Goal: Communication & Community: Answer question/provide support

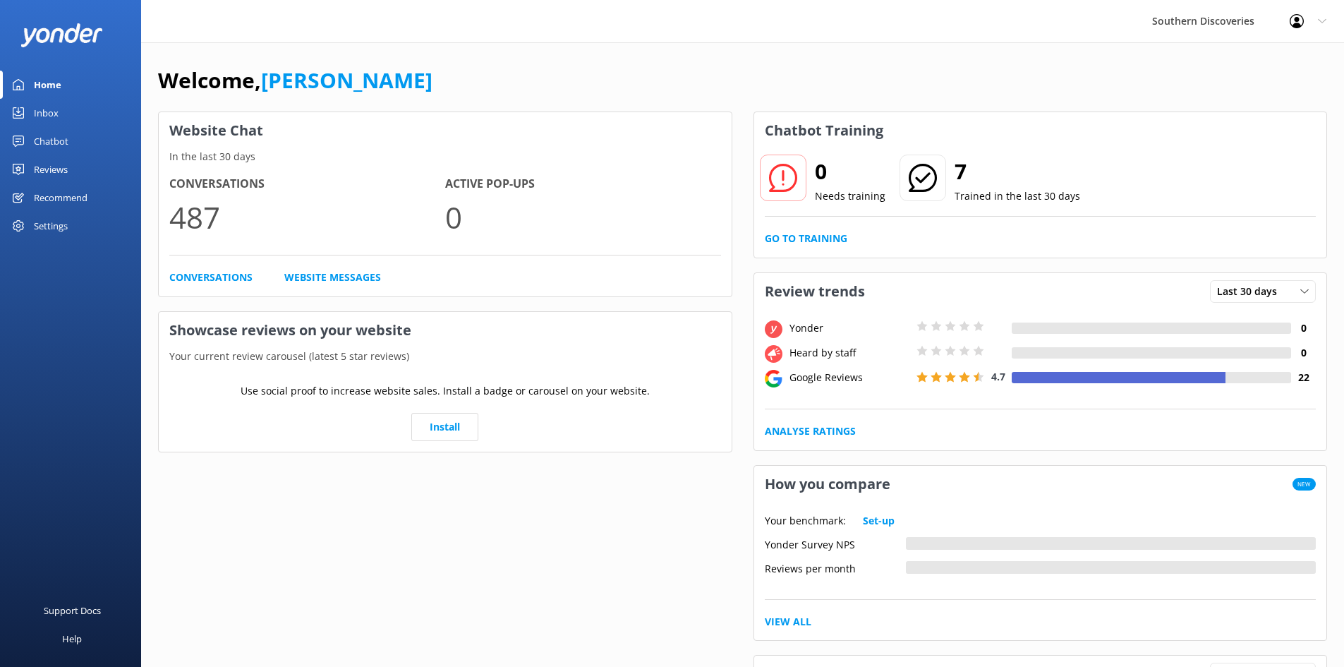
click at [49, 114] on div "Inbox" at bounding box center [46, 113] width 25 height 28
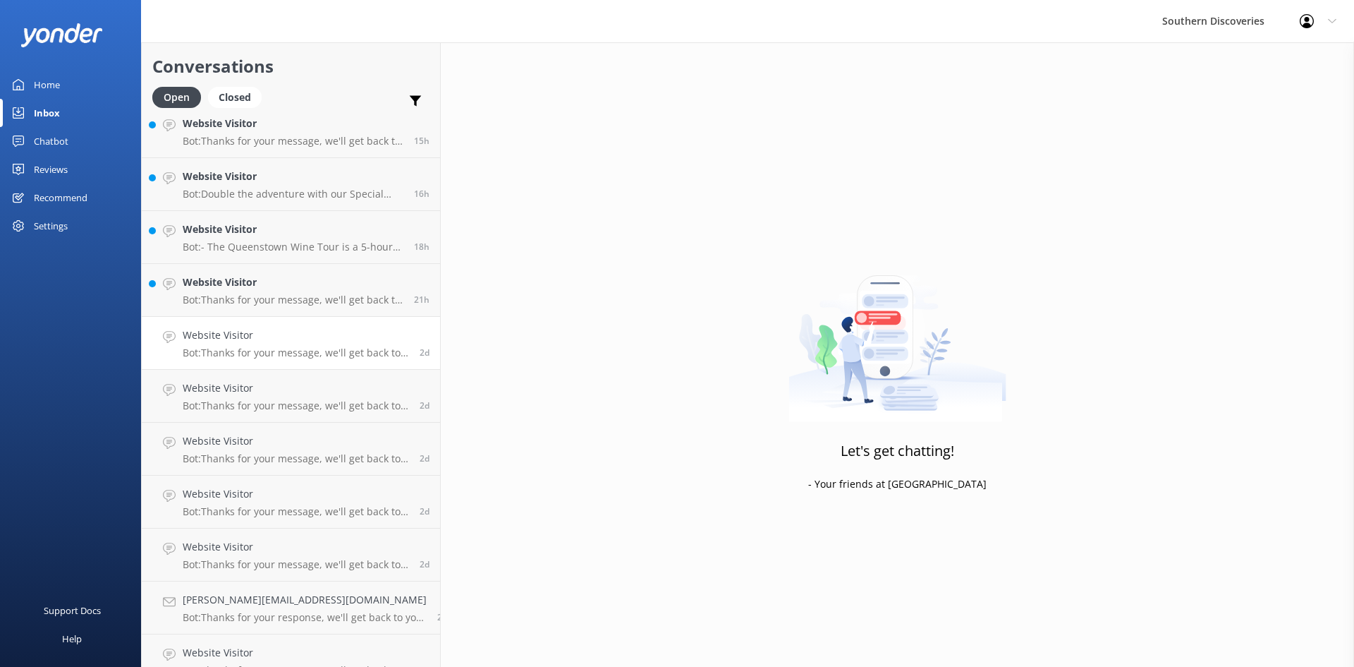
scroll to position [349, 0]
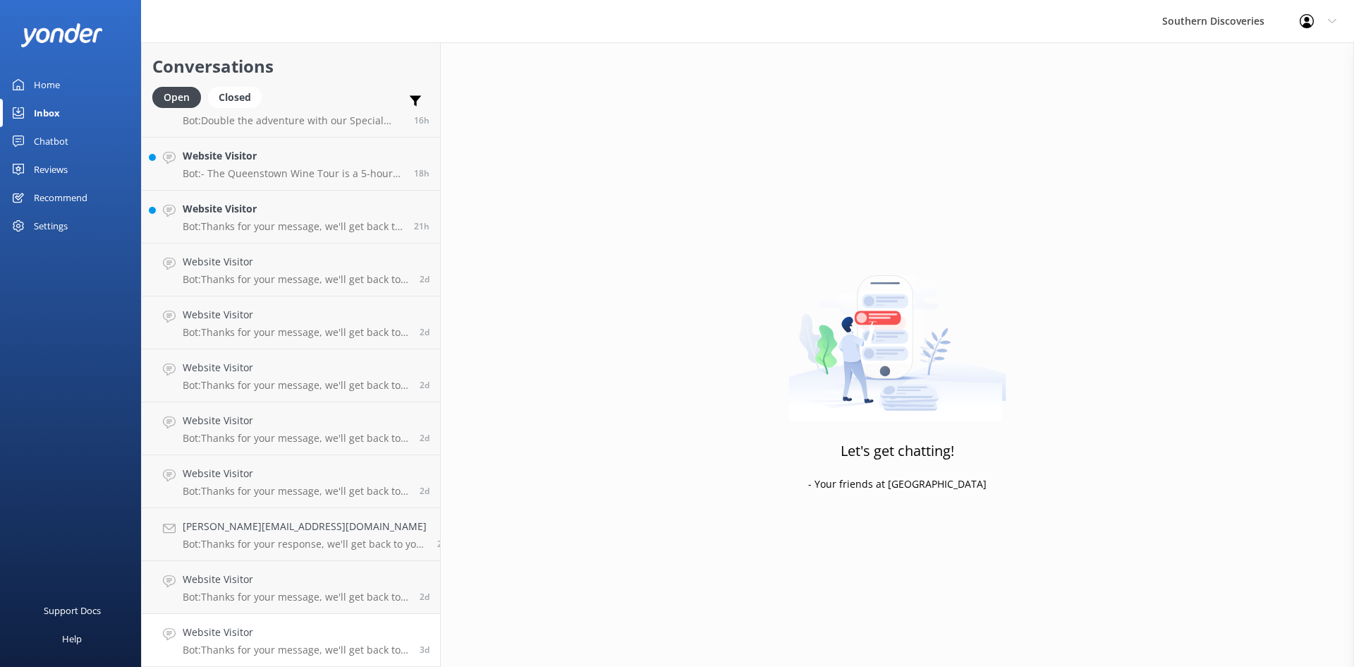
click at [244, 641] on div "Website Visitor Bot: Thanks for your message, we'll get back to you as soon as …" at bounding box center [296, 639] width 226 height 31
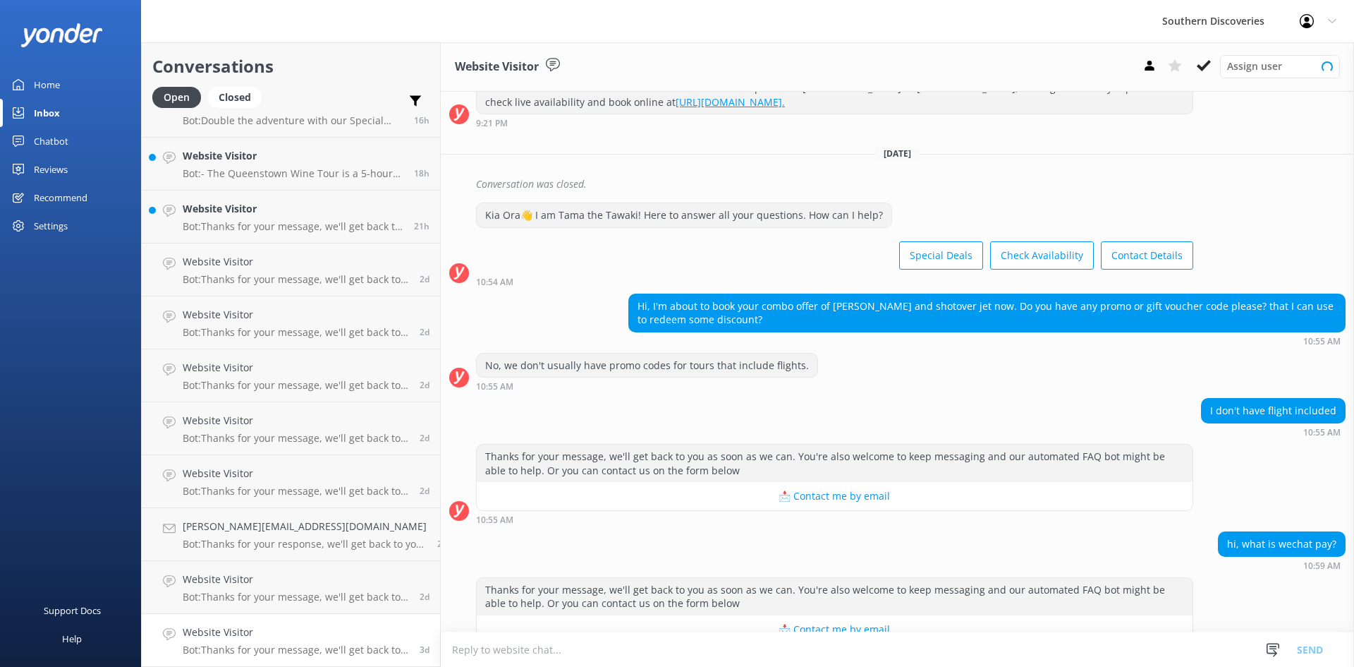
scroll to position [222, 0]
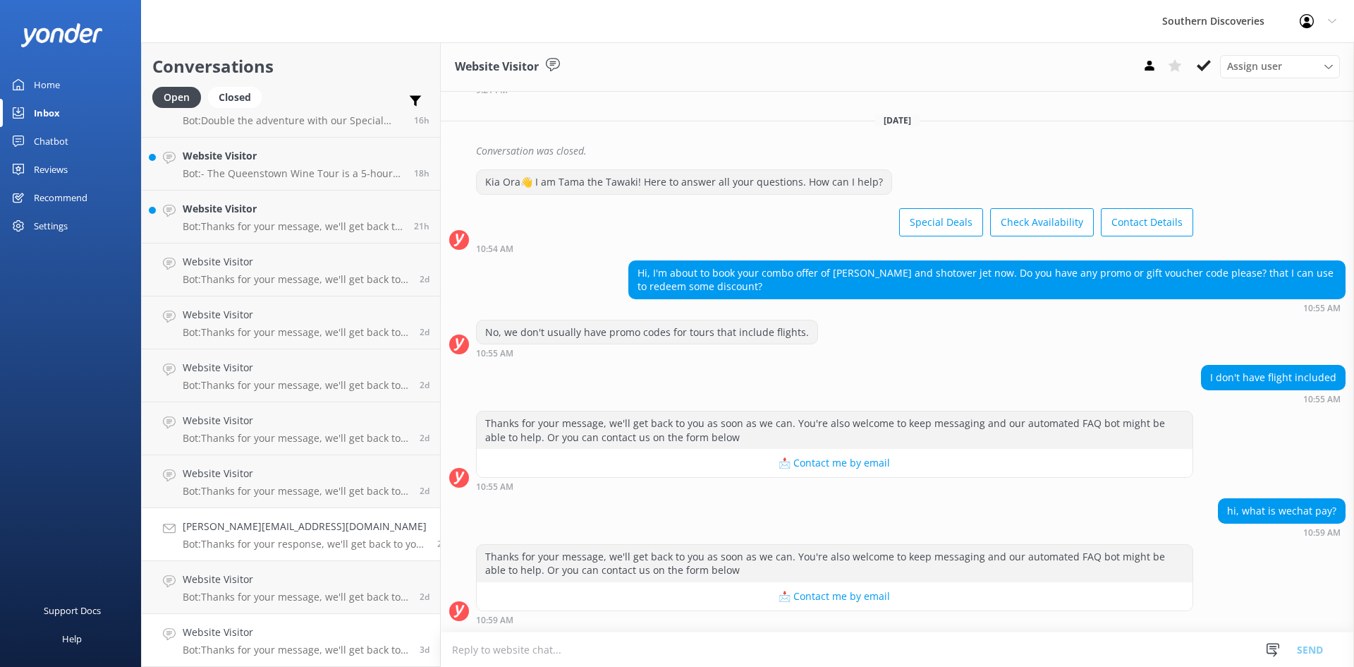
click at [269, 541] on p "Bot: Thanks for your response, we'll get back to you as soon as we can during o…" at bounding box center [305, 544] width 244 height 13
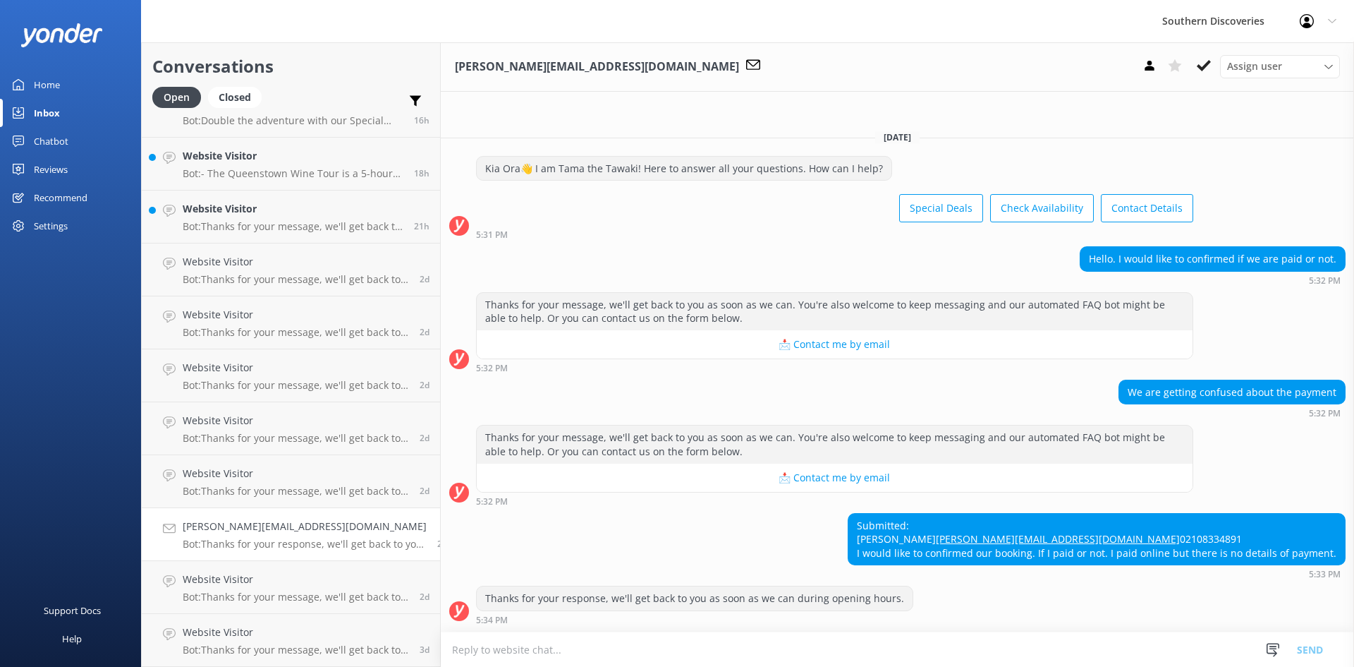
scroll to position [1, 0]
drag, startPoint x: 1014, startPoint y: 523, endPoint x: 857, endPoint y: 524, distance: 157.3
click at [857, 524] on div "Submitted: [PERSON_NAME] [PERSON_NAME][EMAIL_ADDRESS][DOMAIN_NAME] 02108334891 …" at bounding box center [1097, 539] width 497 height 51
copy link "[PERSON_NAME][EMAIL_ADDRESS][DOMAIN_NAME]"
click at [243, 530] on h4 "[PERSON_NAME][EMAIL_ADDRESS][DOMAIN_NAME]" at bounding box center [305, 526] width 244 height 16
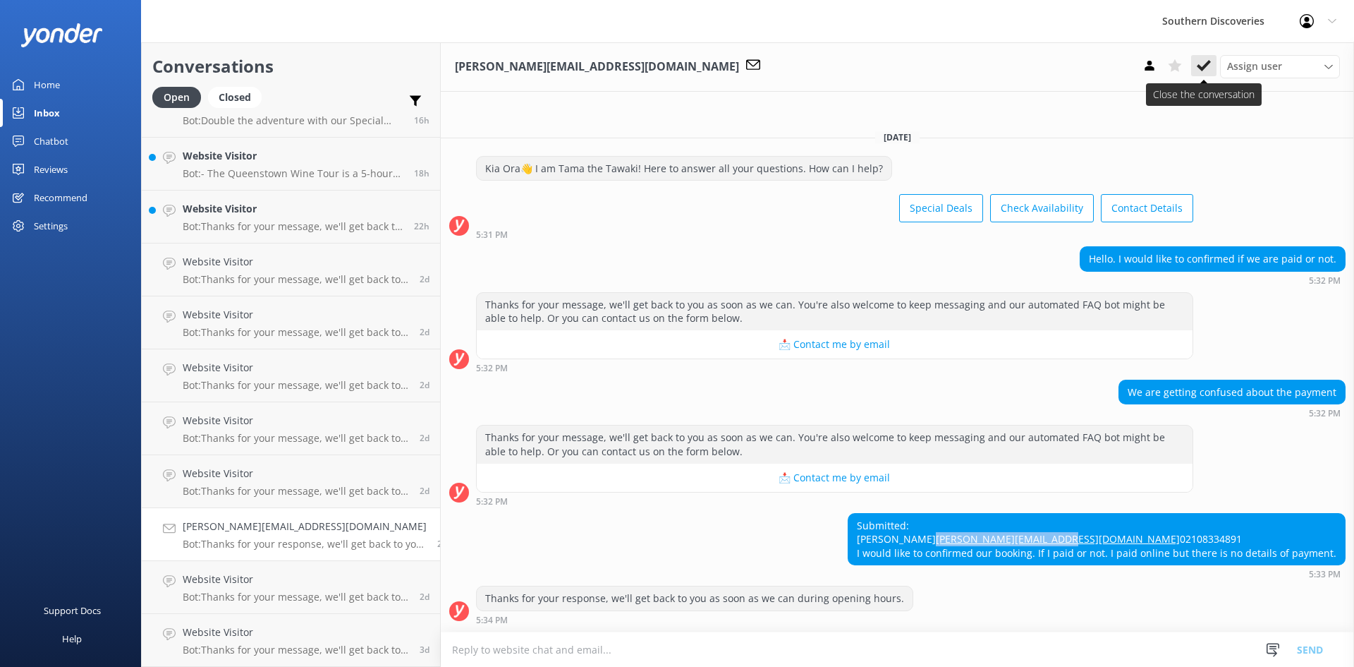
click at [1199, 63] on icon at bounding box center [1204, 66] width 14 height 14
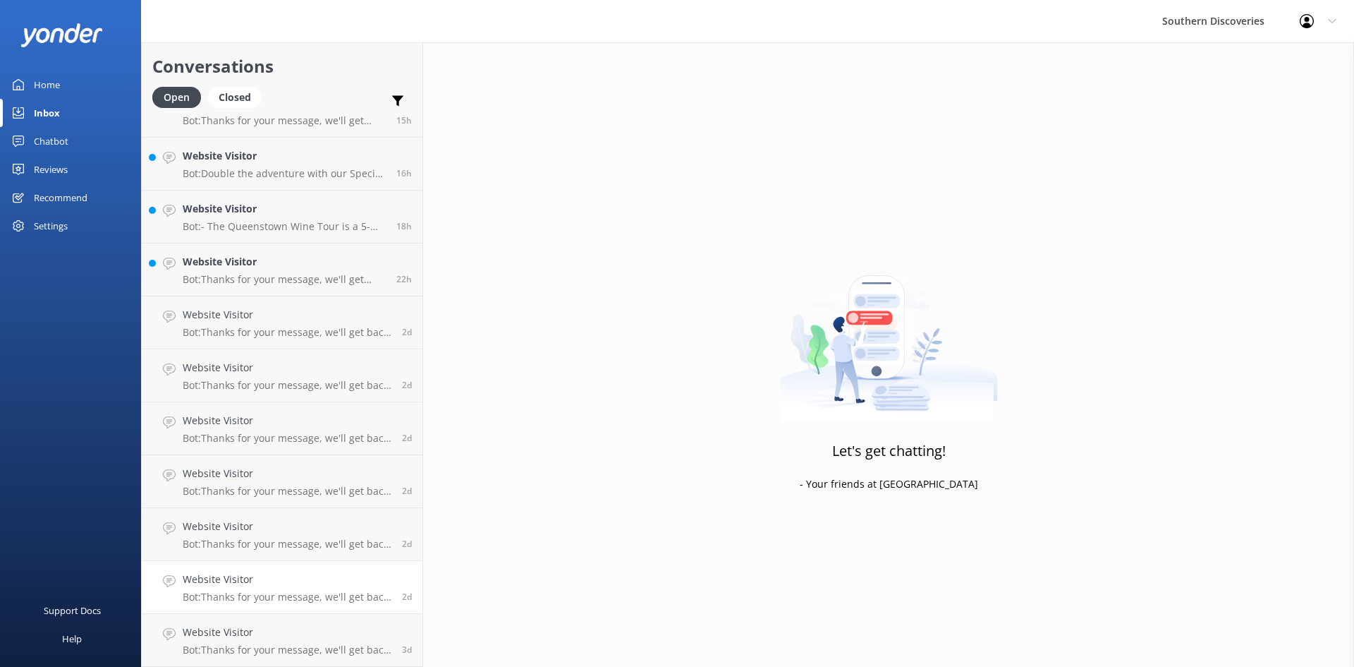
scroll to position [296, 0]
click at [238, 593] on p "Bot: Thanks for your message, we'll get back to you as soon as we can. You're a…" at bounding box center [287, 596] width 209 height 13
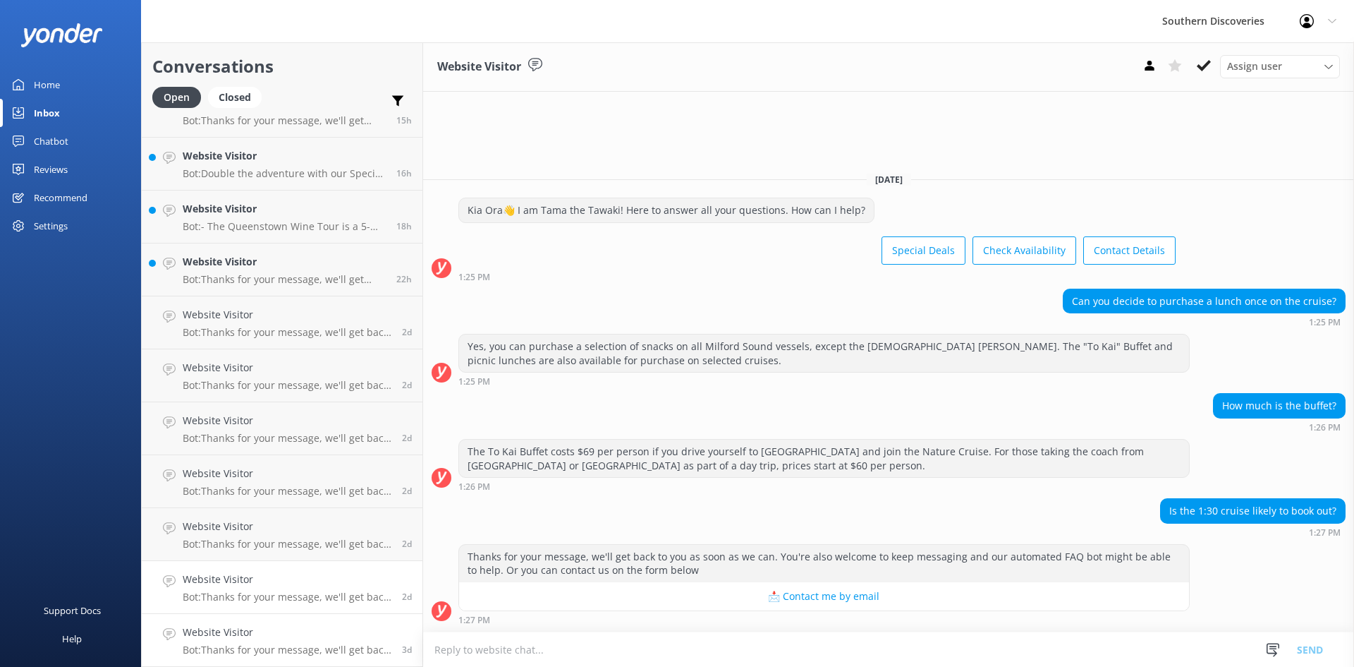
click at [281, 643] on p "Bot: Thanks for your message, we'll get back to you as soon as we can. You're a…" at bounding box center [287, 649] width 209 height 13
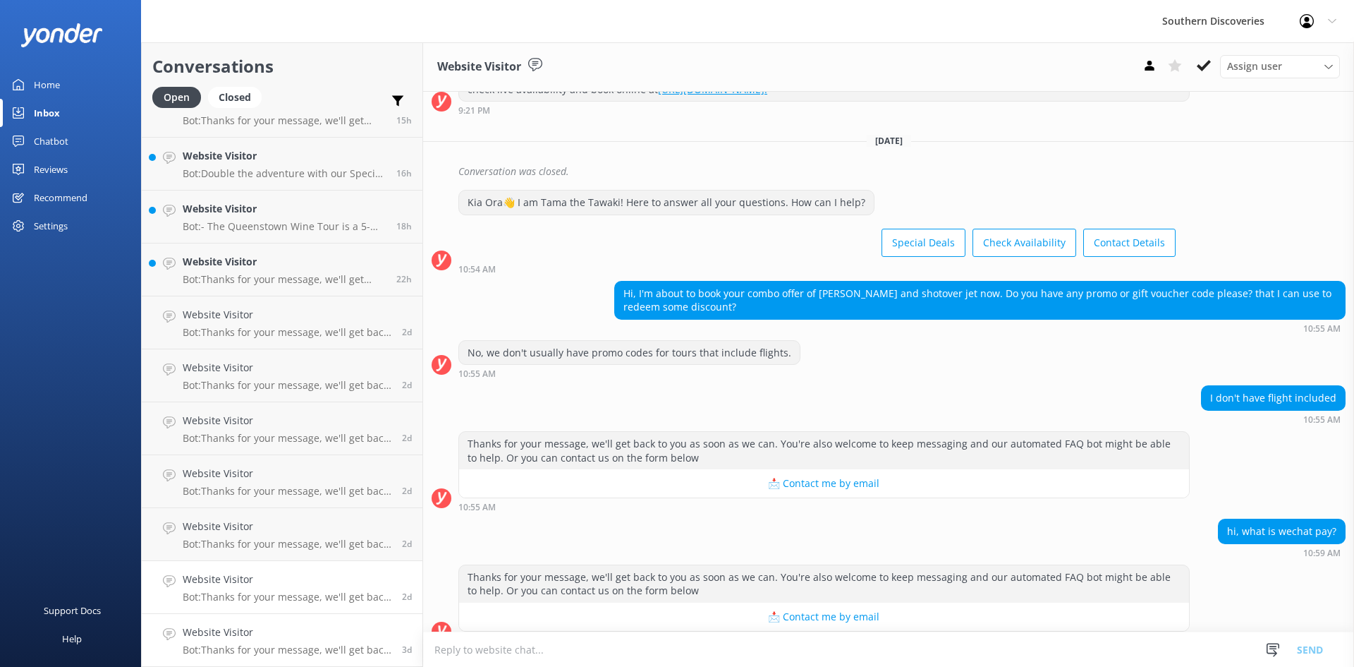
scroll to position [222, 0]
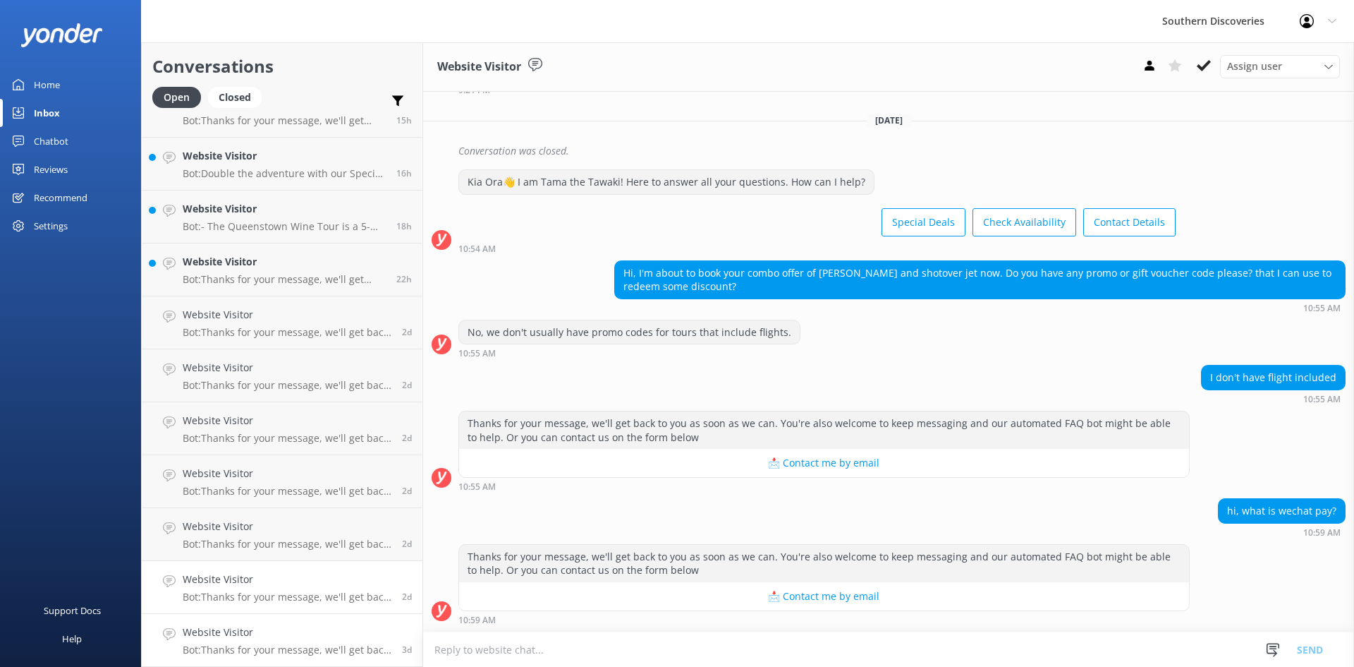
click at [305, 590] on p "Bot: Thanks for your message, we'll get back to you as soon as we can. You're a…" at bounding box center [287, 596] width 209 height 13
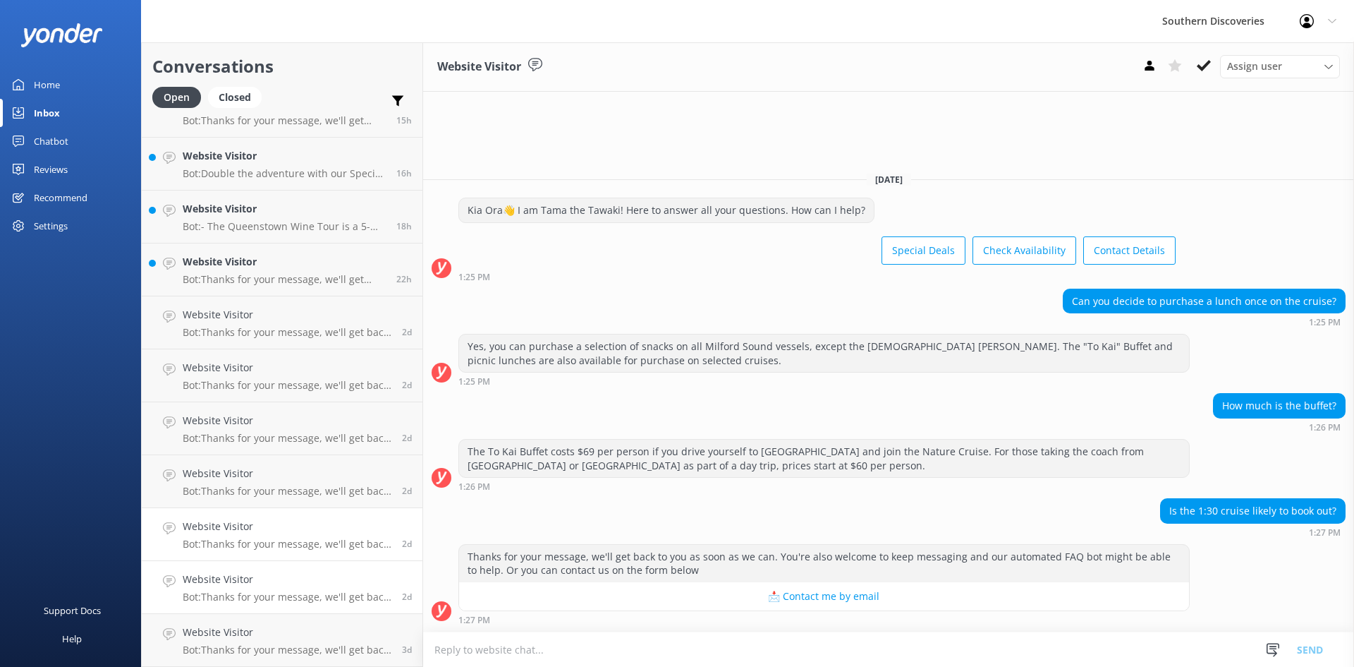
click at [289, 530] on h4 "Website Visitor" at bounding box center [287, 526] width 209 height 16
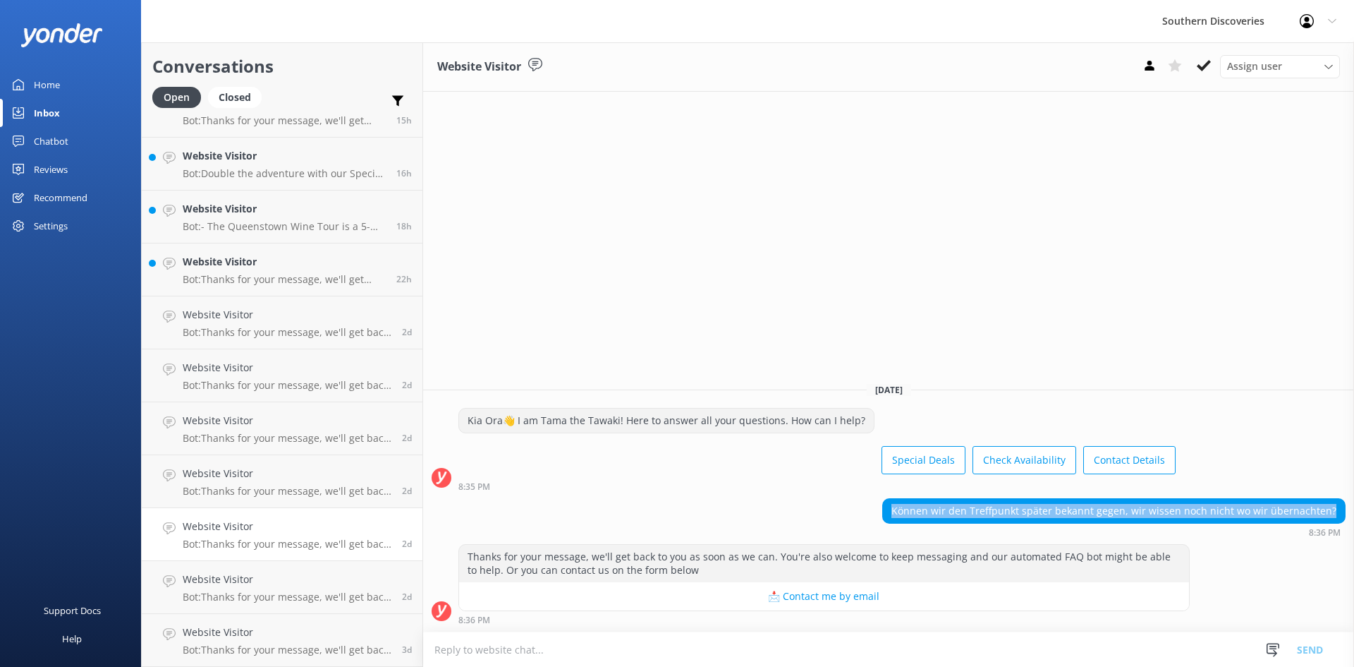
drag, startPoint x: 1344, startPoint y: 510, endPoint x: 898, endPoint y: 521, distance: 445.9
click at [898, 521] on div "Können wir den Treffpunkt später bekannt gegen, wir wissen noch nicht wo wir üb…" at bounding box center [1113, 517] width 463 height 39
copy div "Können wir den Treffpunkt später bekannt gegen, wir wissen noch nicht wo wir üb…"
click at [265, 649] on p "Bot: Thanks for your message, we'll get back to you as soon as we can. You're a…" at bounding box center [287, 649] width 209 height 13
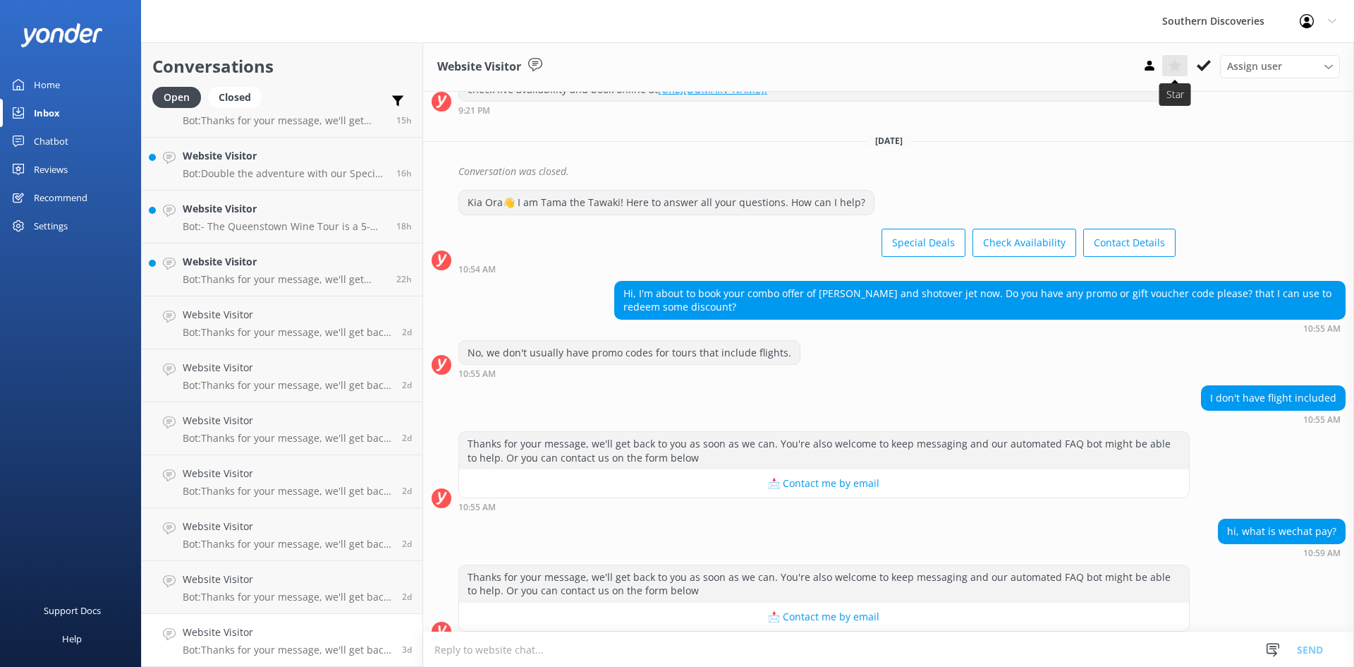
scroll to position [222, 0]
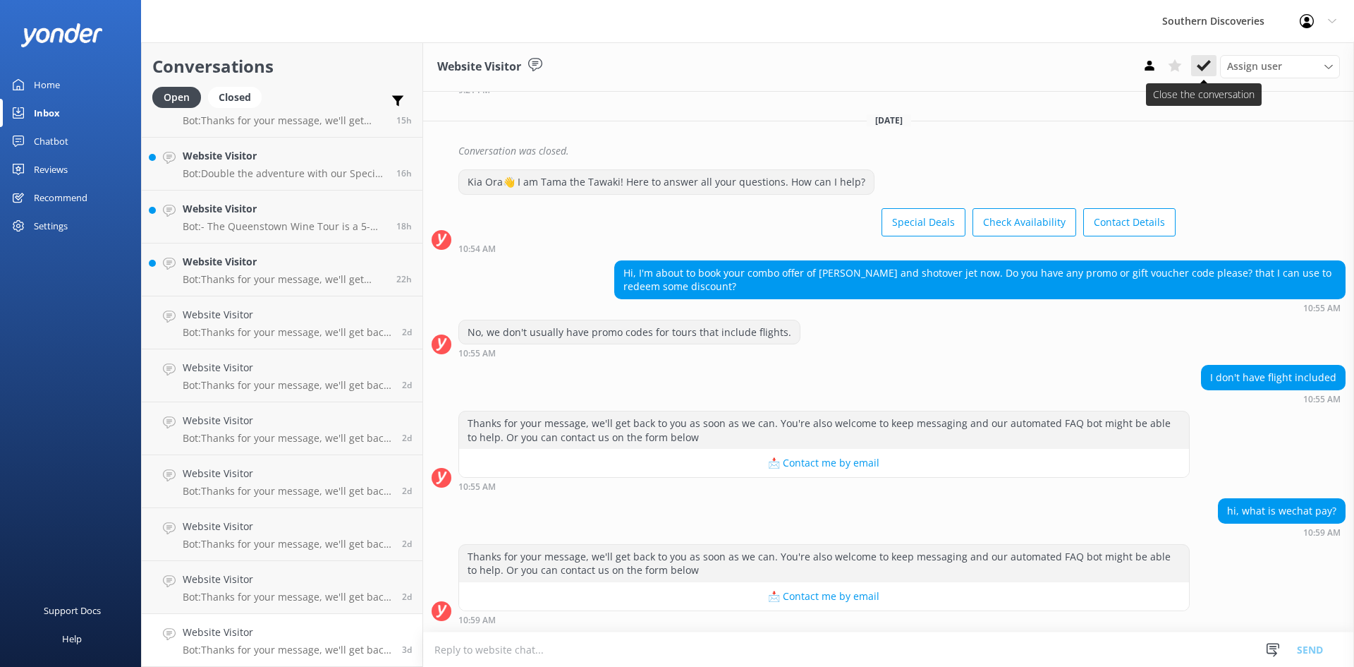
click at [1203, 71] on icon at bounding box center [1204, 66] width 14 height 14
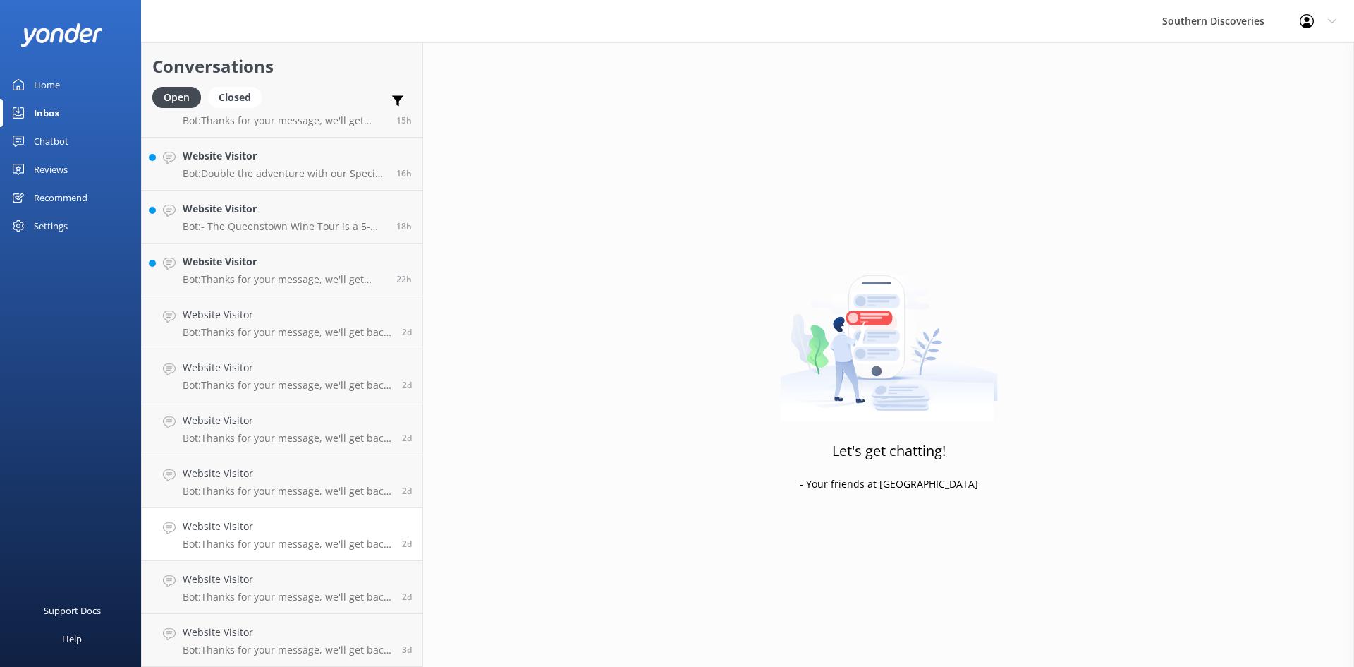
scroll to position [243, 0]
click at [209, 595] on p "Bot: Thanks for your message, we'll get back to you as soon as we can. You're a…" at bounding box center [287, 596] width 209 height 13
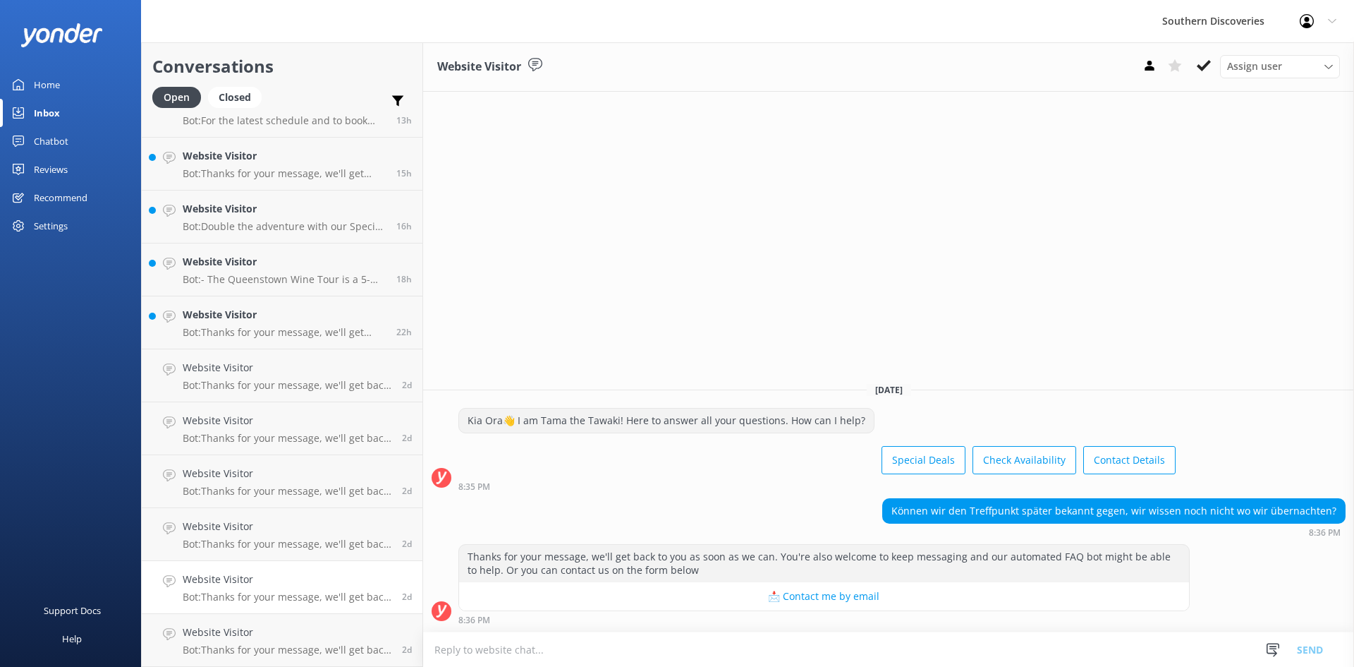
click at [1204, 66] on icon at bounding box center [1204, 66] width 14 height 14
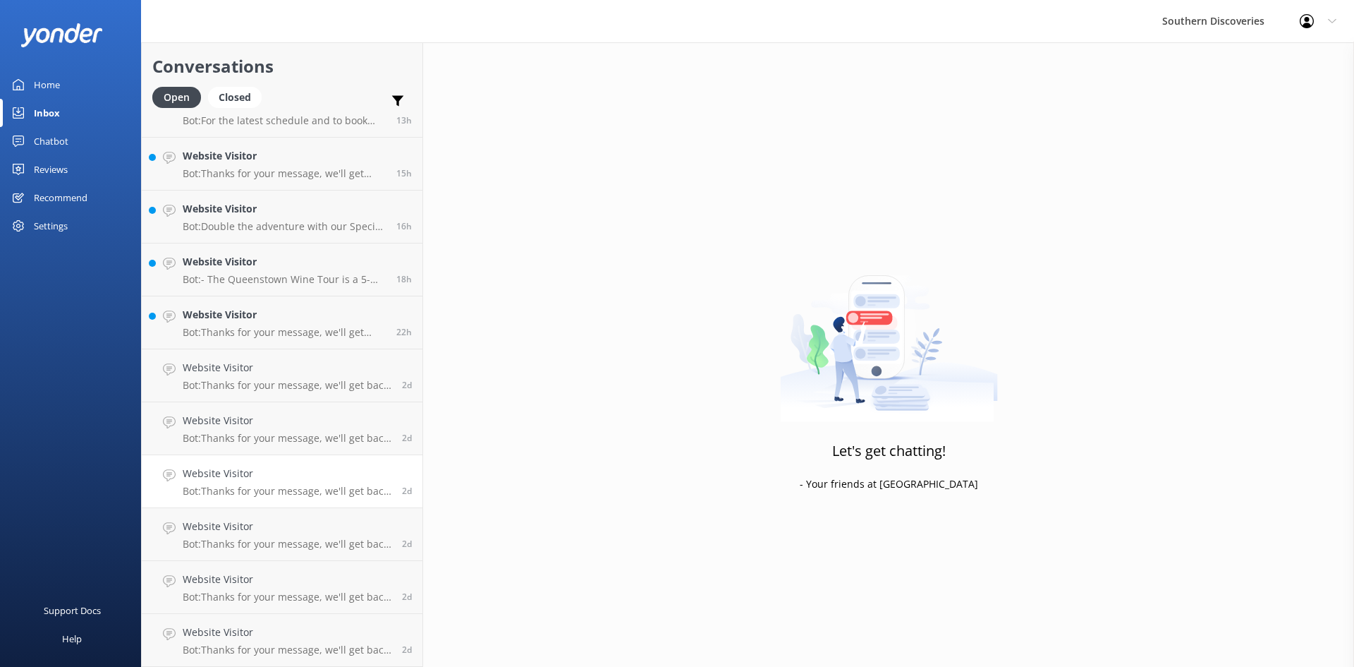
scroll to position [190, 0]
click at [262, 539] on p "Bot: Thanks for your message, we'll get back to you as soon as we can. You're a…" at bounding box center [287, 544] width 209 height 13
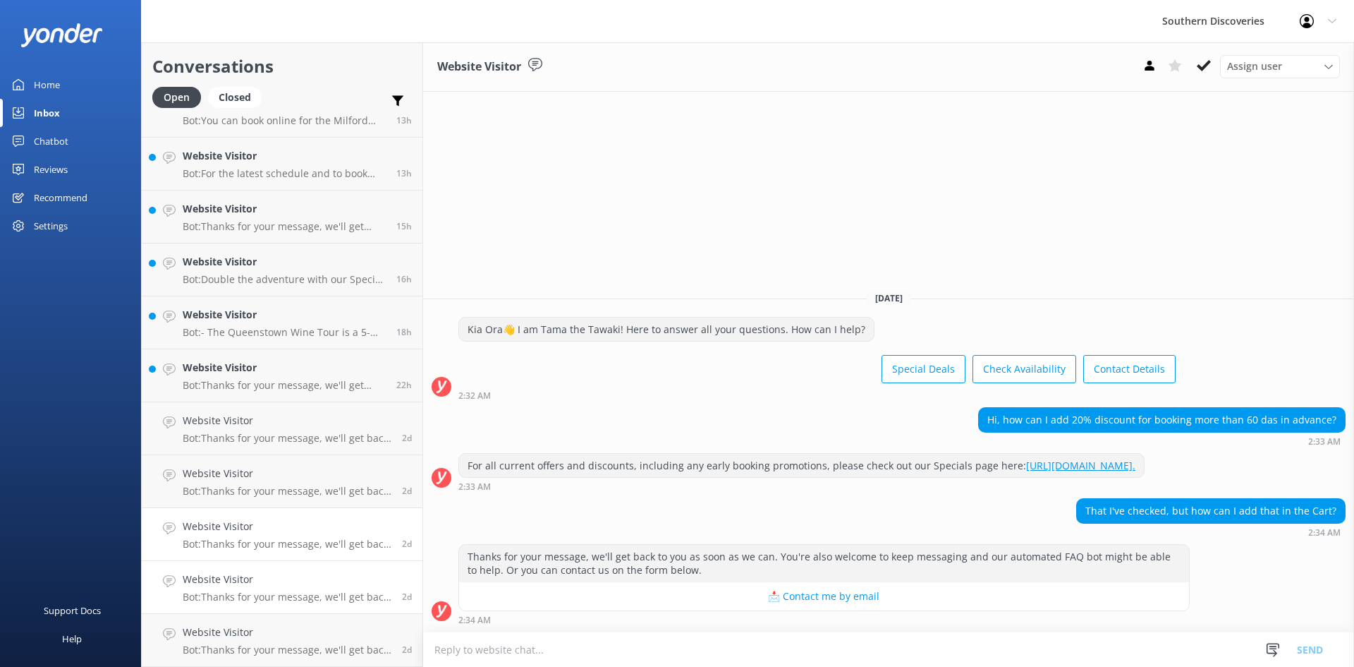
click at [260, 579] on h4 "Website Visitor" at bounding box center [287, 579] width 209 height 16
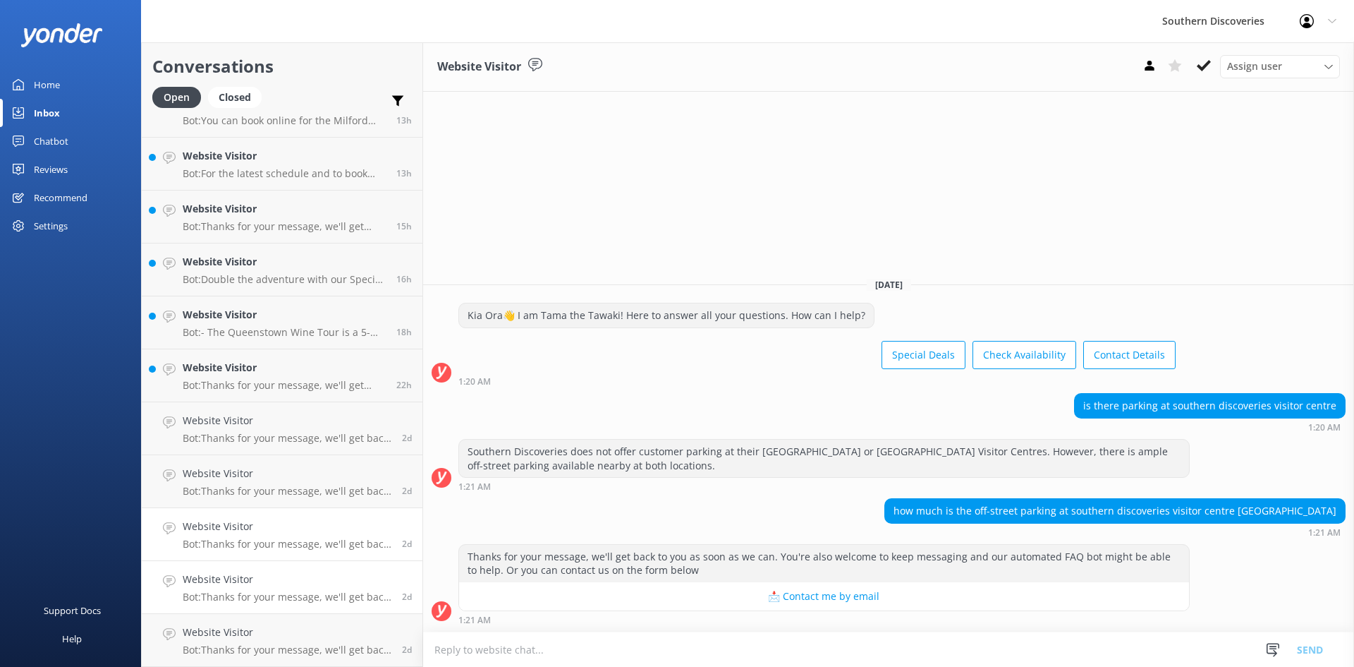
click at [269, 536] on div "Website Visitor Bot: Thanks for your message, we'll get back to you as soon as …" at bounding box center [287, 533] width 209 height 31
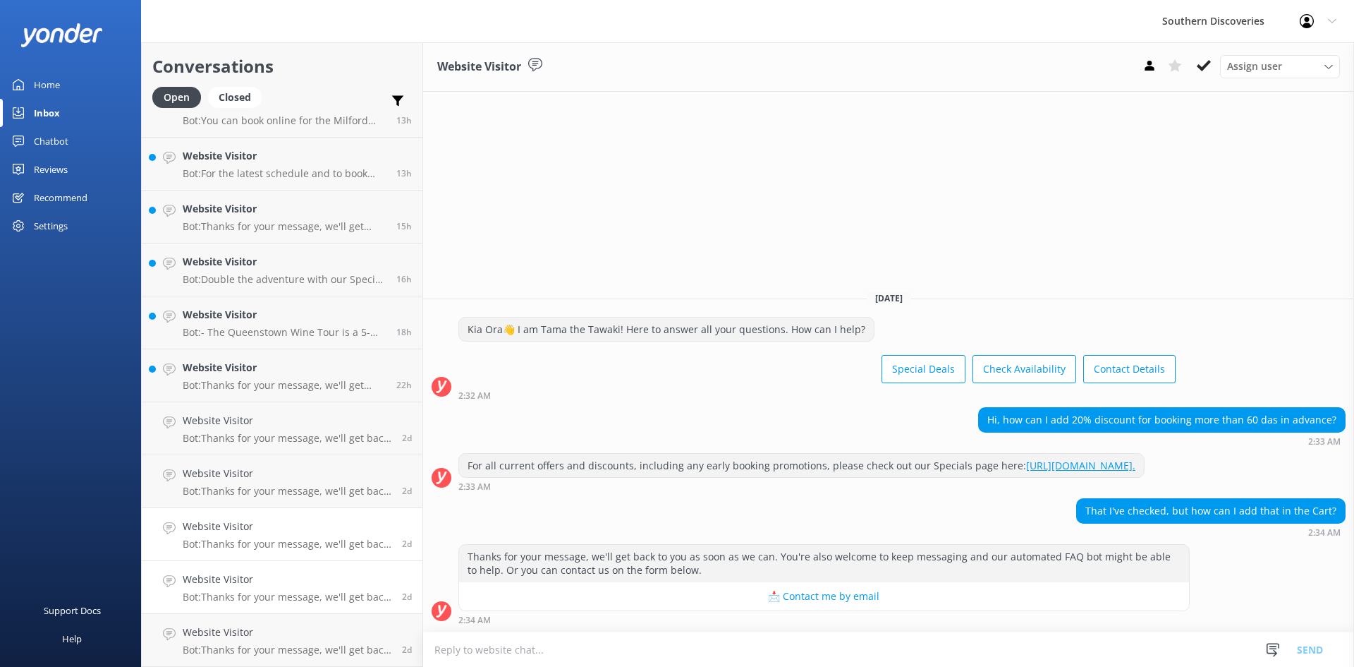
click at [277, 597] on p "Bot: Thanks for your message, we'll get back to you as soon as we can. You're a…" at bounding box center [287, 596] width 209 height 13
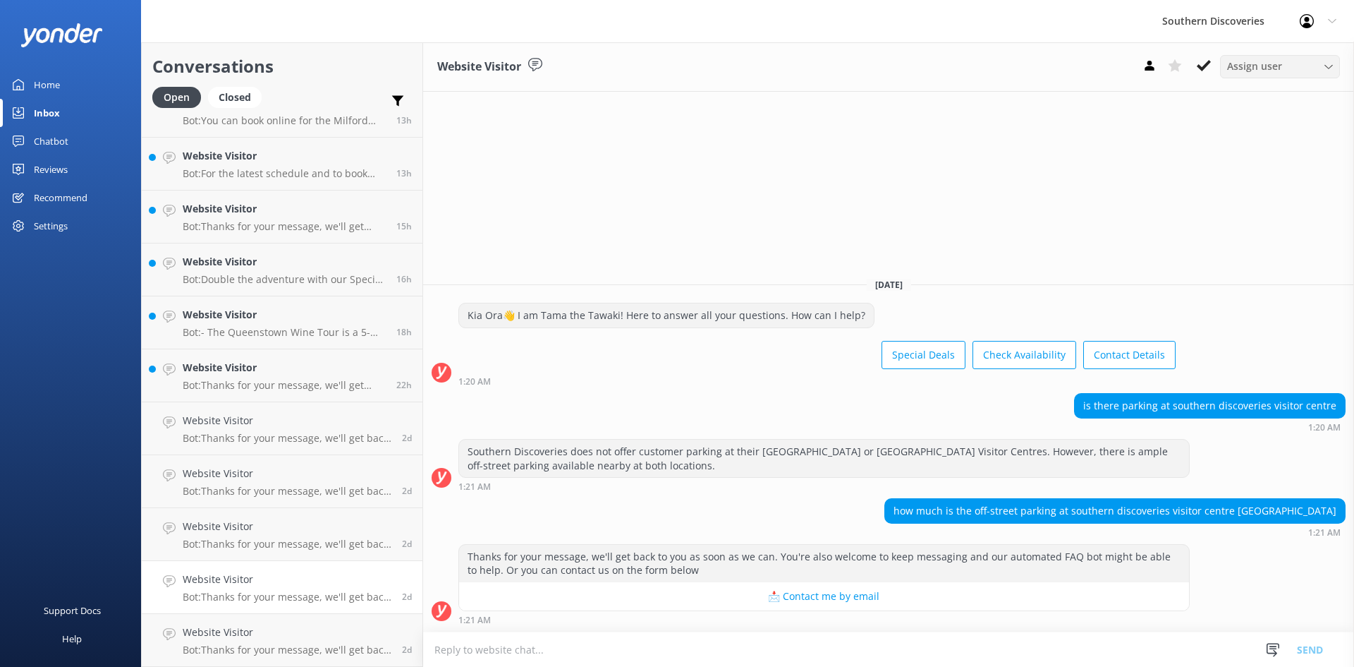
click at [1272, 63] on span "Assign user" at bounding box center [1254, 67] width 55 height 16
click at [1294, 160] on link "[PERSON_NAME]" at bounding box center [1284, 164] width 126 height 28
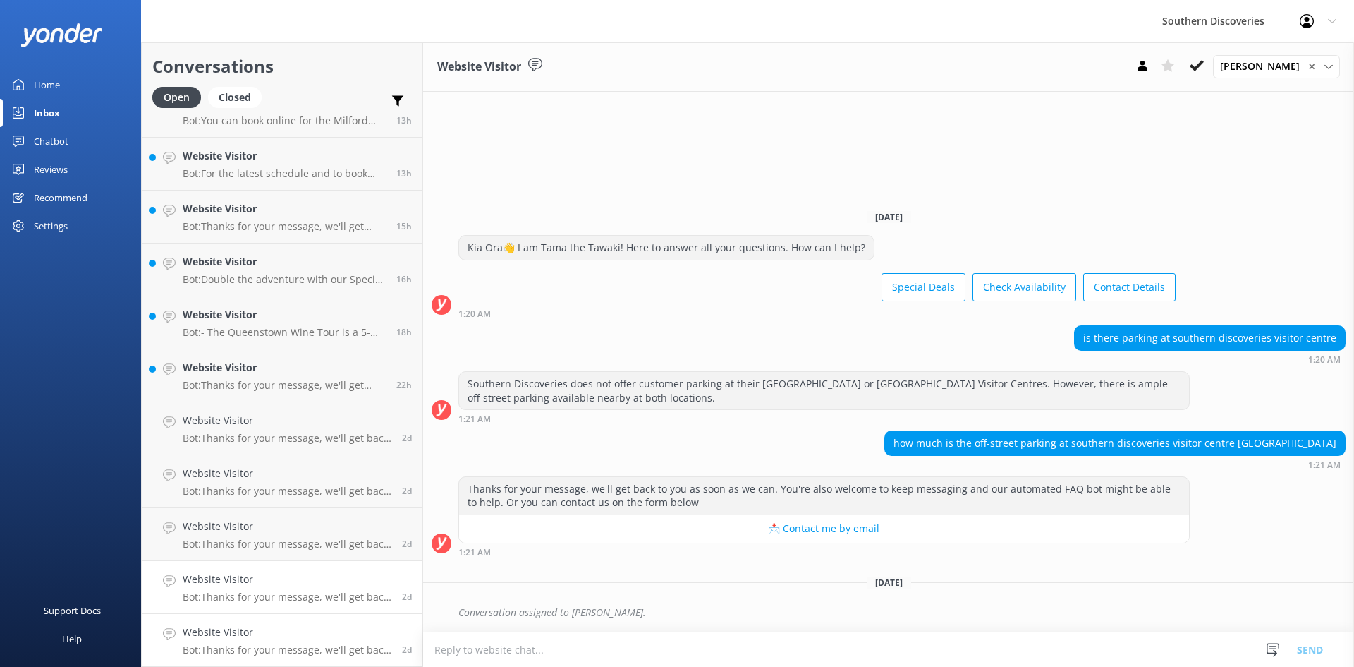
click at [281, 633] on h4 "Website Visitor" at bounding box center [287, 632] width 209 height 16
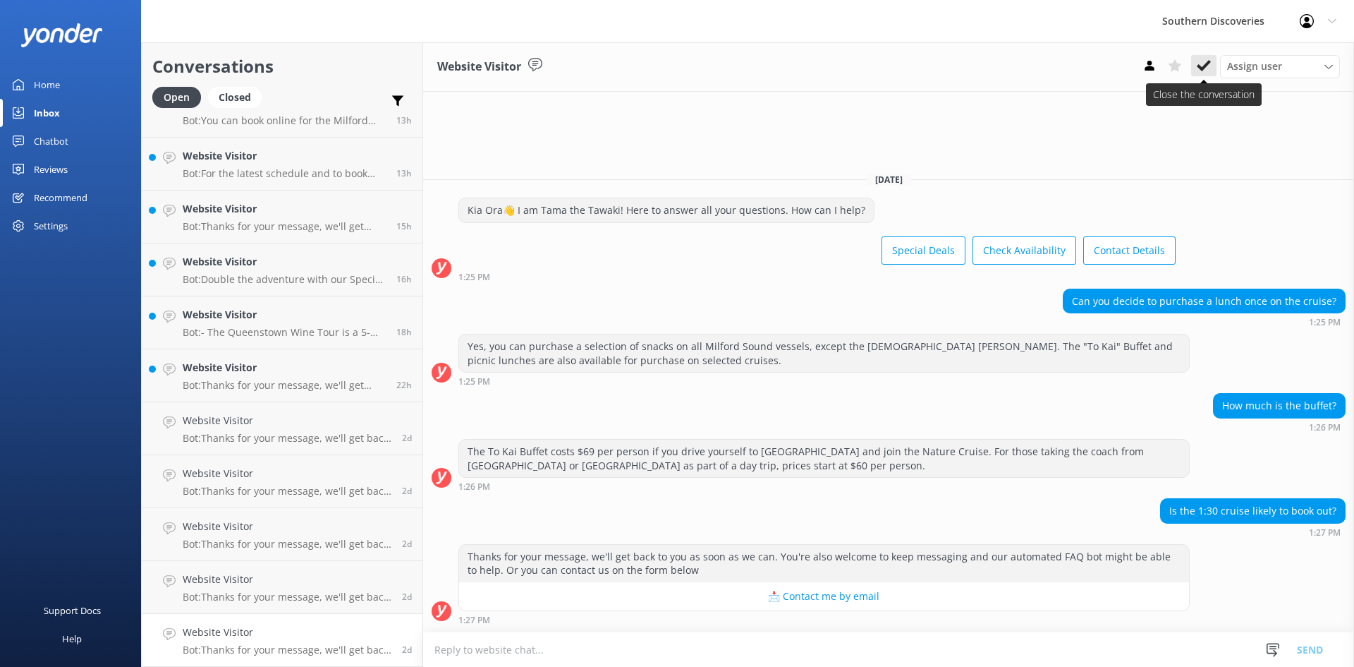
click at [1201, 64] on icon at bounding box center [1204, 66] width 14 height 14
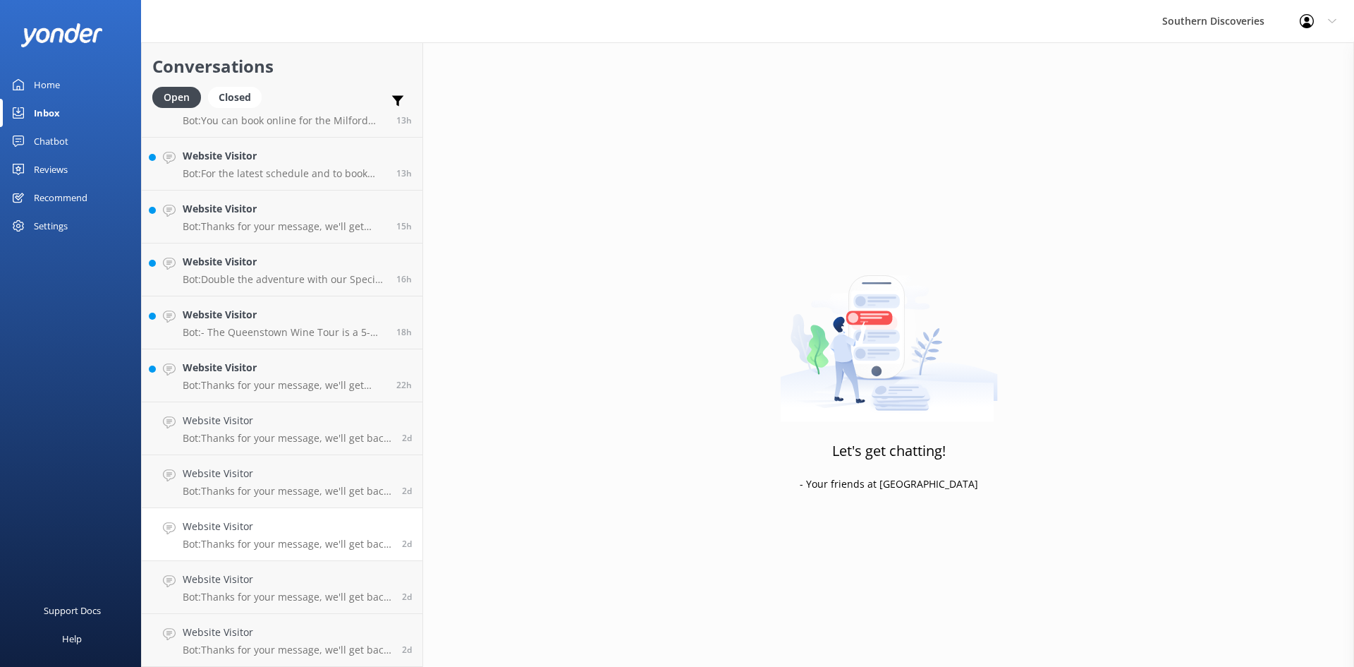
click at [250, 535] on div "Website Visitor Bot: Thanks for your message, we'll get back to you as soon as …" at bounding box center [287, 533] width 209 height 31
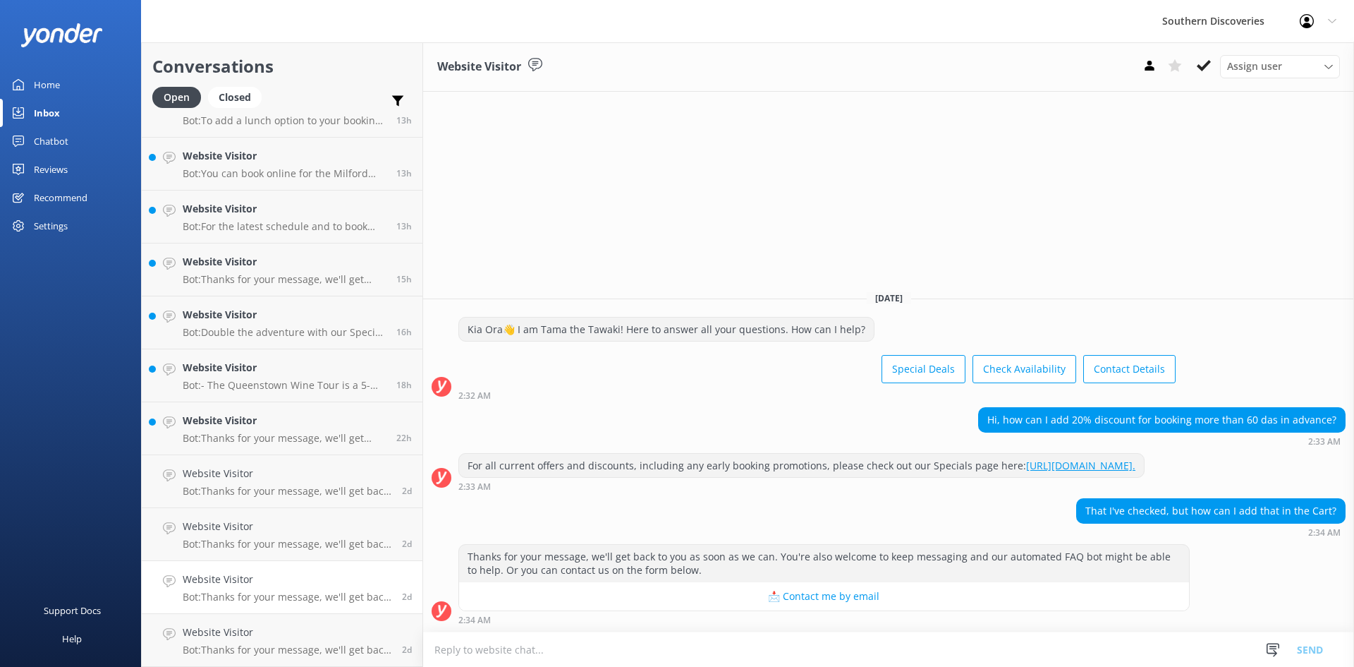
scroll to position [138, 0]
click at [263, 588] on div "Website Visitor Bot: Thanks for your message, we'll get back to you as soon as …" at bounding box center [287, 586] width 209 height 31
click at [271, 552] on link "Website Visitor Bot: Thanks for your message, we'll get back to you as soon as …" at bounding box center [282, 534] width 281 height 53
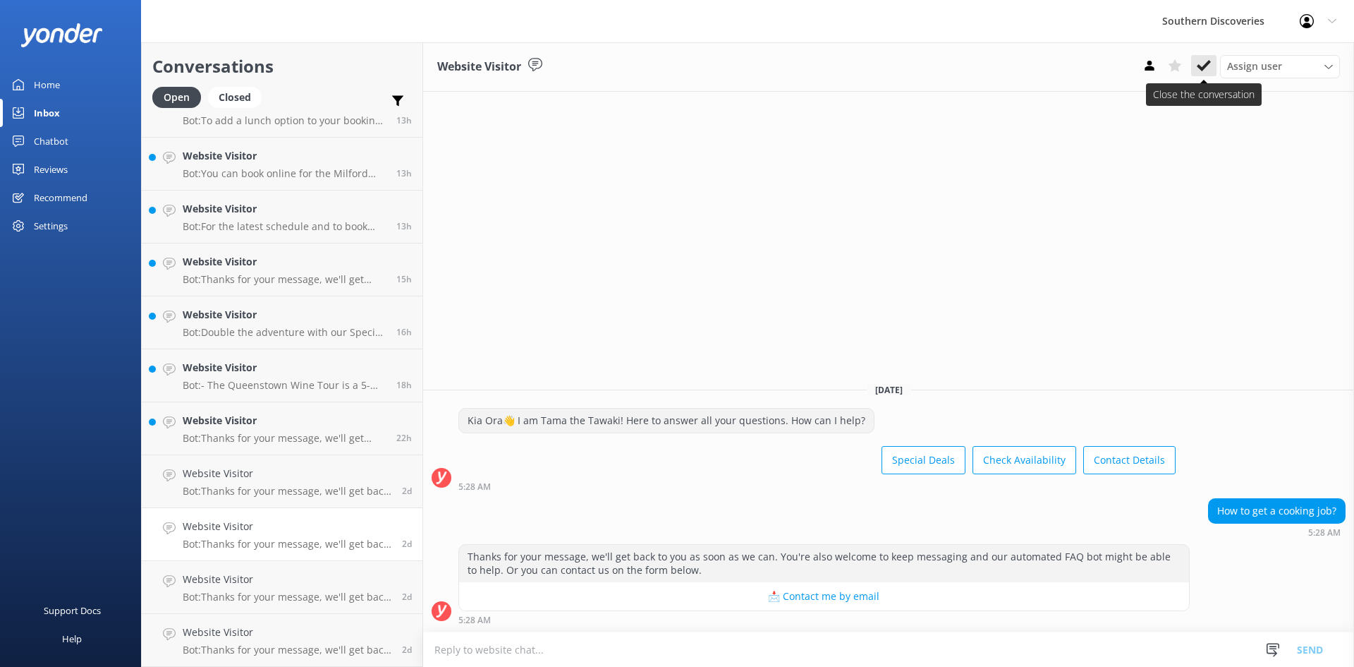
click at [1204, 67] on use at bounding box center [1204, 65] width 14 height 11
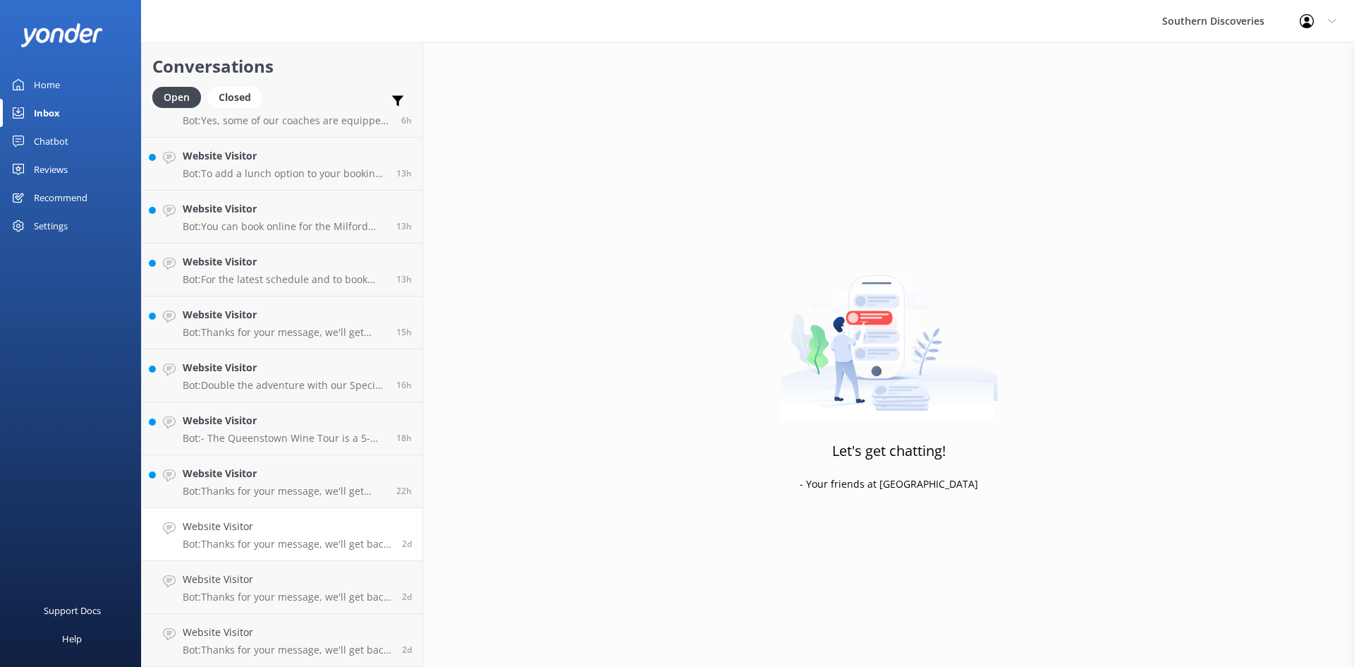
scroll to position [85, 0]
click at [248, 533] on h4 "Website Visitor" at bounding box center [287, 526] width 209 height 16
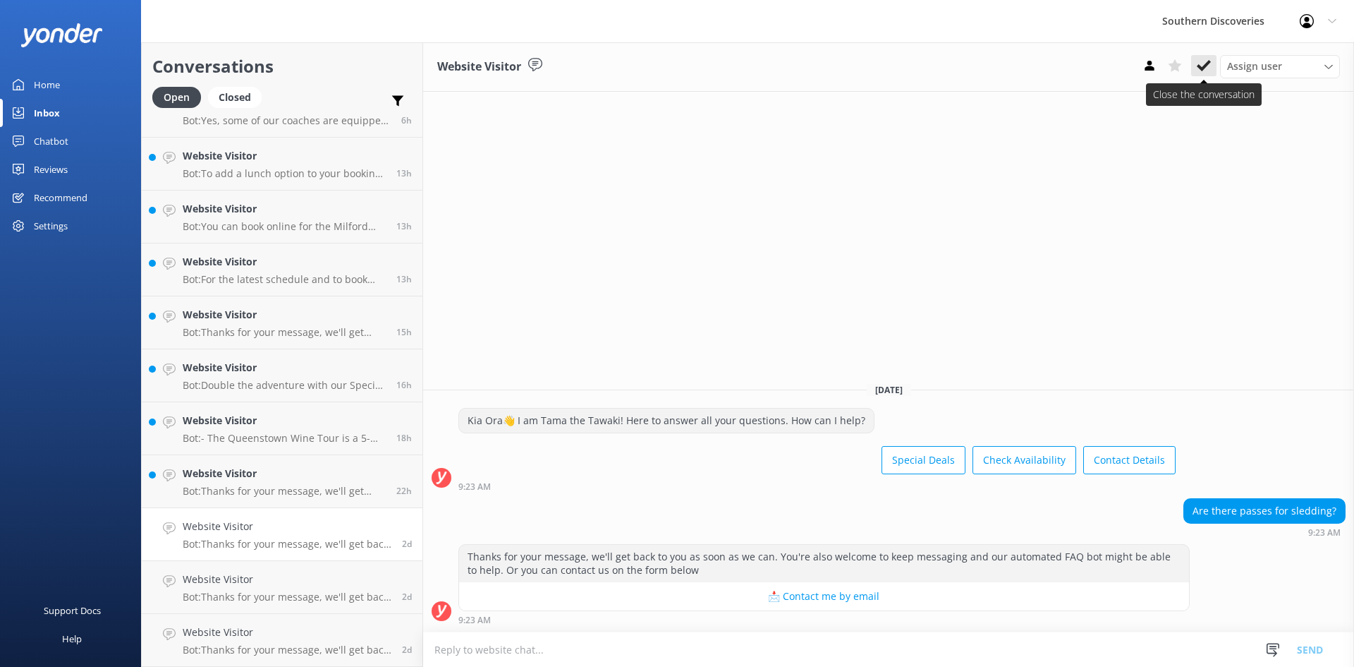
click at [1203, 68] on use at bounding box center [1204, 65] width 14 height 11
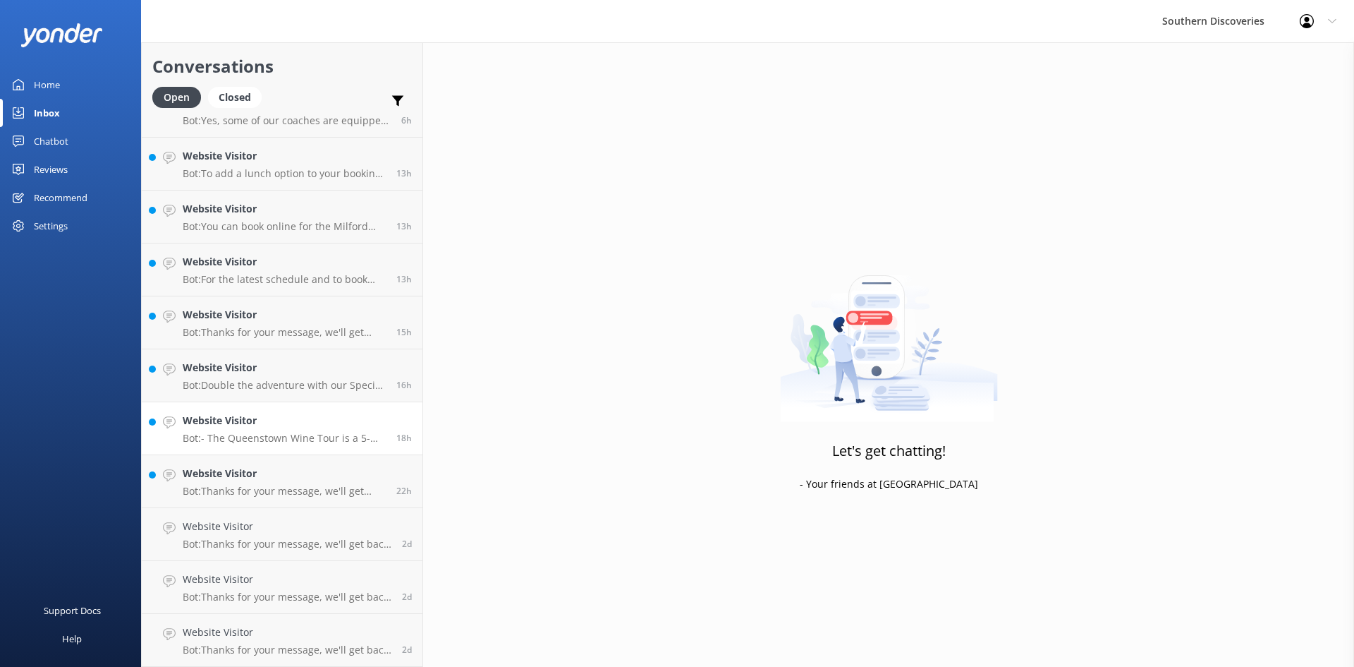
scroll to position [32, 0]
click at [244, 541] on p "Bot: Thanks for your message, we'll get back to you as soon as we can. You're a…" at bounding box center [284, 544] width 203 height 13
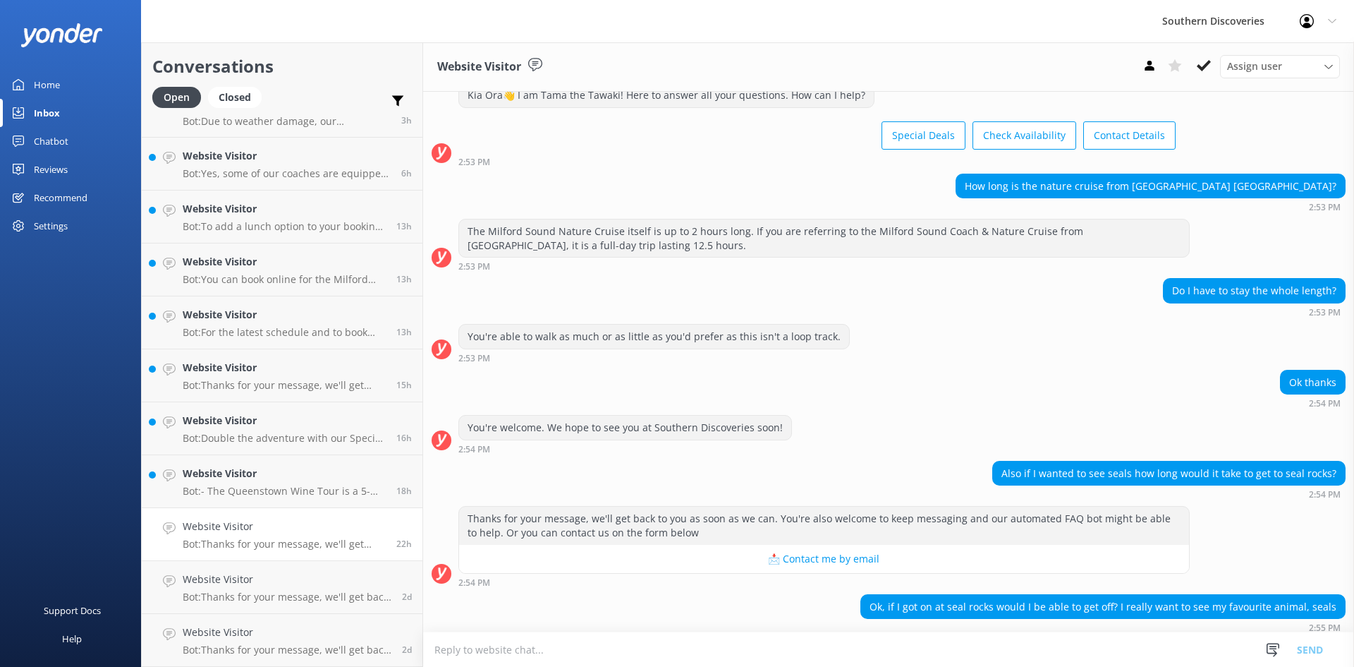
scroll to position [141, 0]
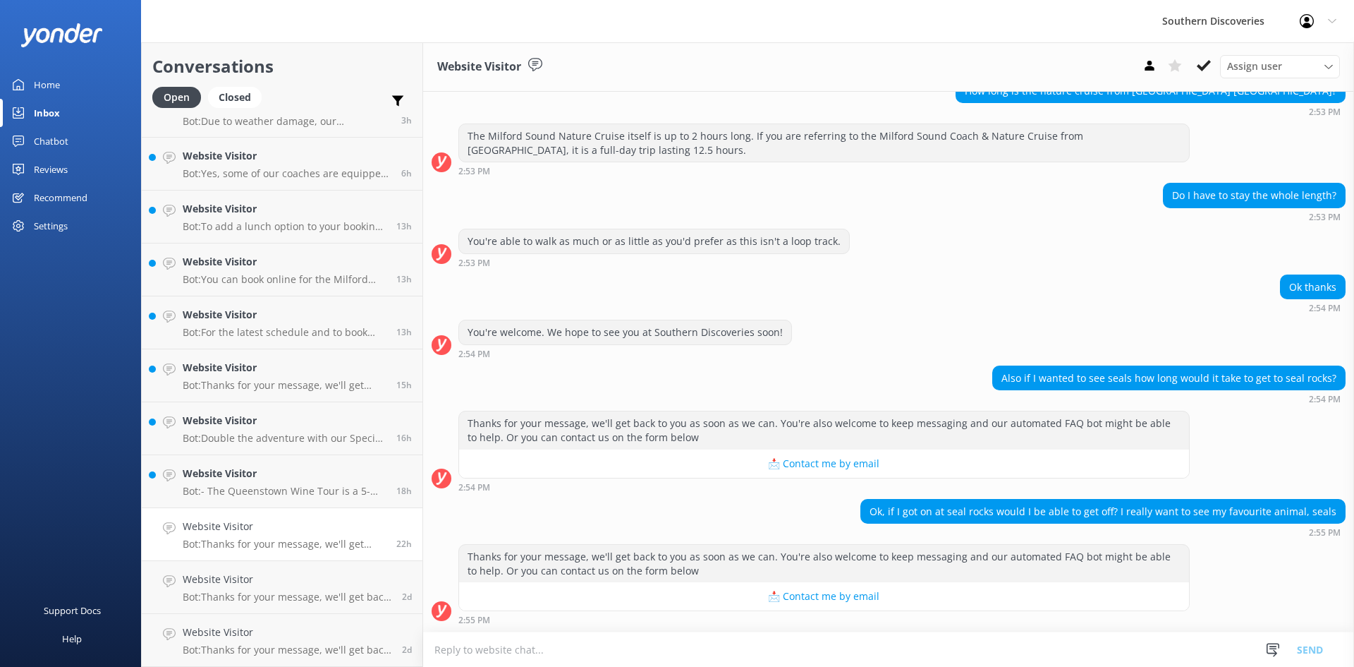
click at [282, 535] on div "Website Visitor Bot: Thanks for your message, we'll get back to you as soon as …" at bounding box center [284, 533] width 203 height 31
click at [1240, 69] on span "Assign user" at bounding box center [1254, 67] width 55 height 16
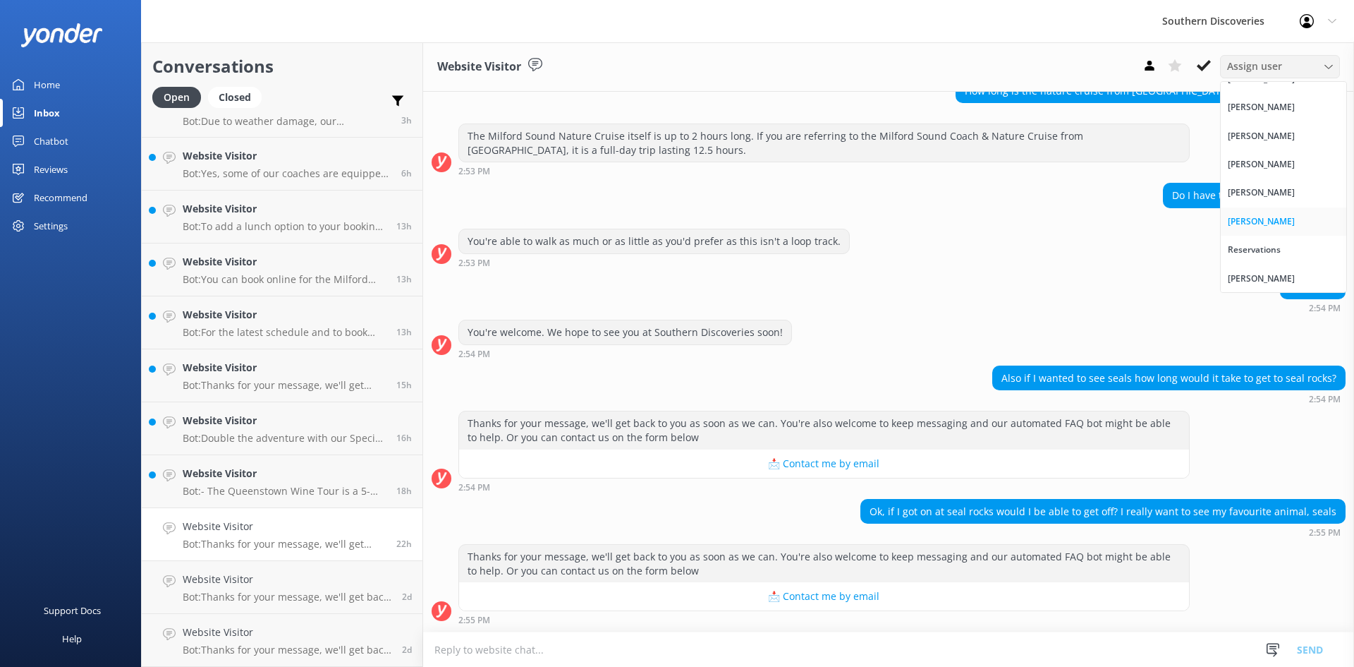
scroll to position [160, 0]
click at [1270, 166] on div "[PERSON_NAME]" at bounding box center [1261, 164] width 67 height 14
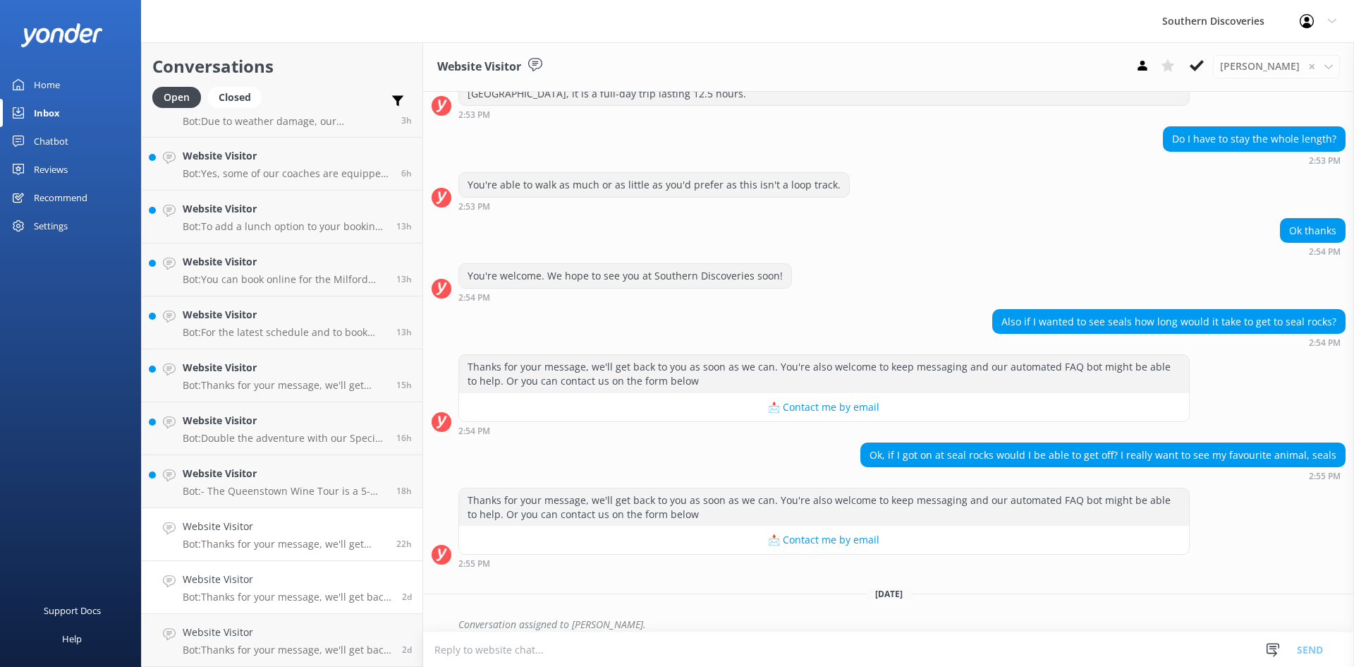
scroll to position [209, 0]
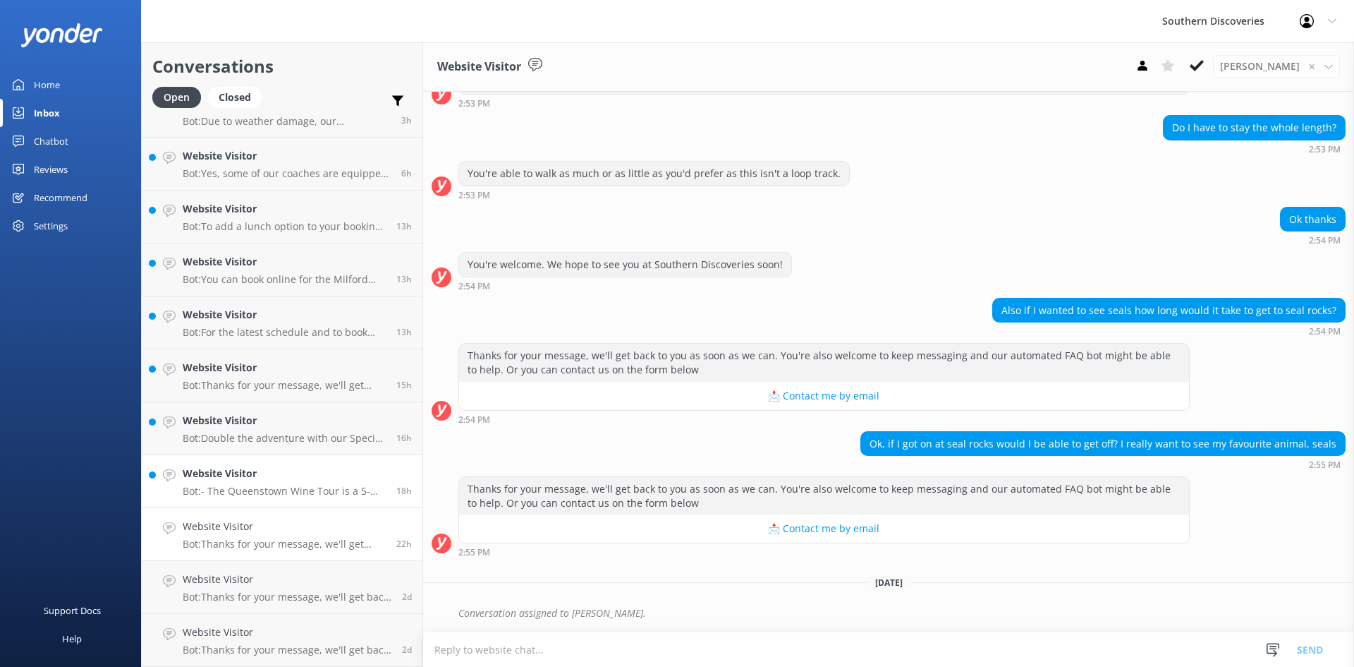
click at [279, 477] on h4 "Website Visitor" at bounding box center [284, 474] width 203 height 16
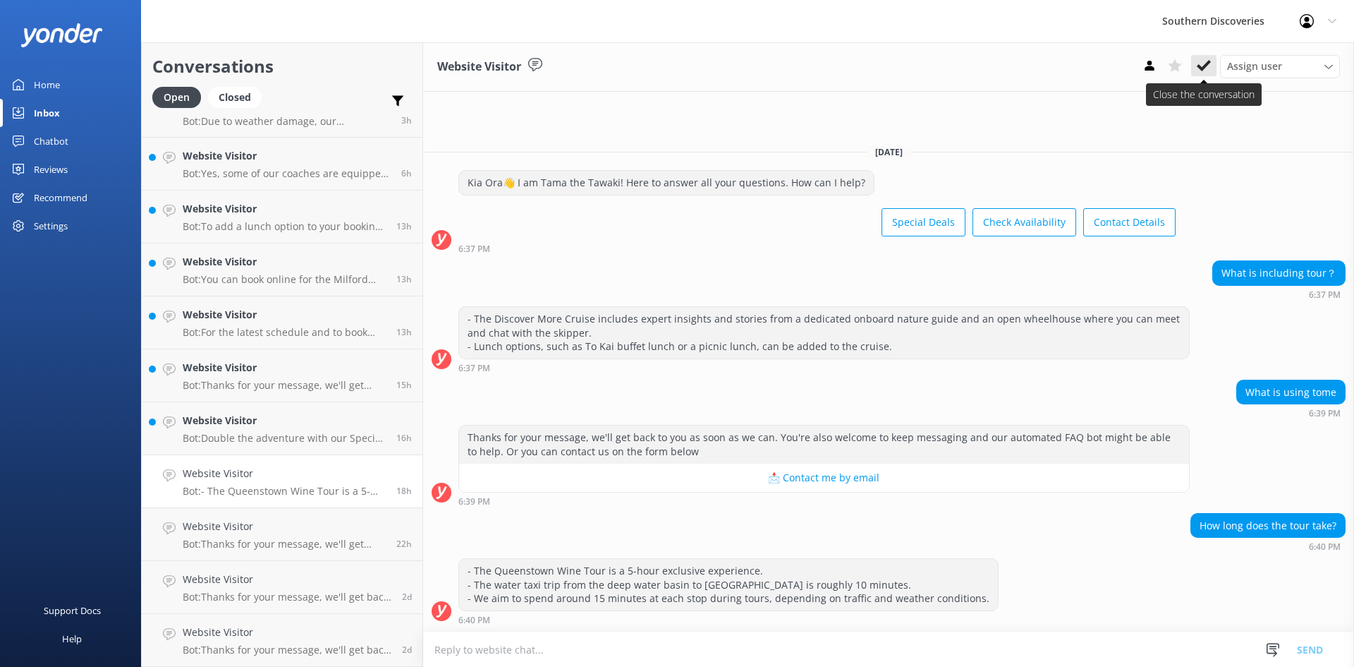
click at [1203, 66] on use at bounding box center [1204, 65] width 14 height 11
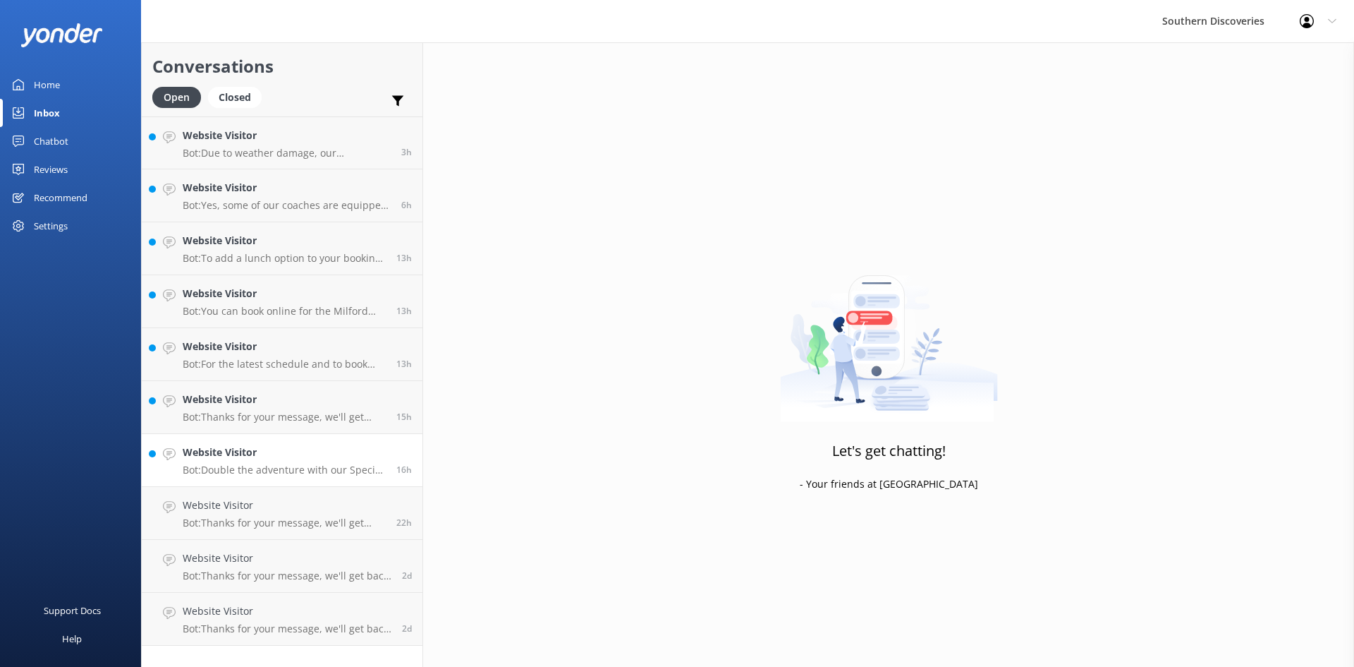
click at [256, 455] on h4 "Website Visitor" at bounding box center [284, 452] width 203 height 16
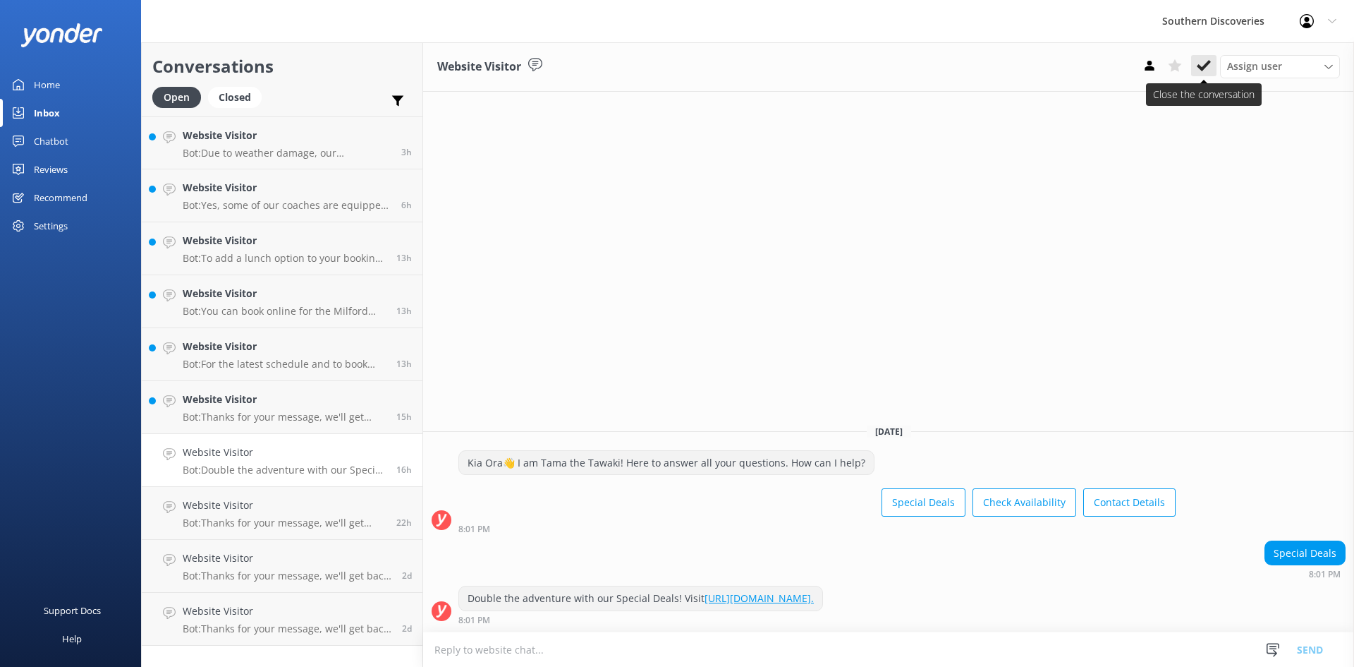
click at [1206, 66] on use at bounding box center [1204, 65] width 14 height 11
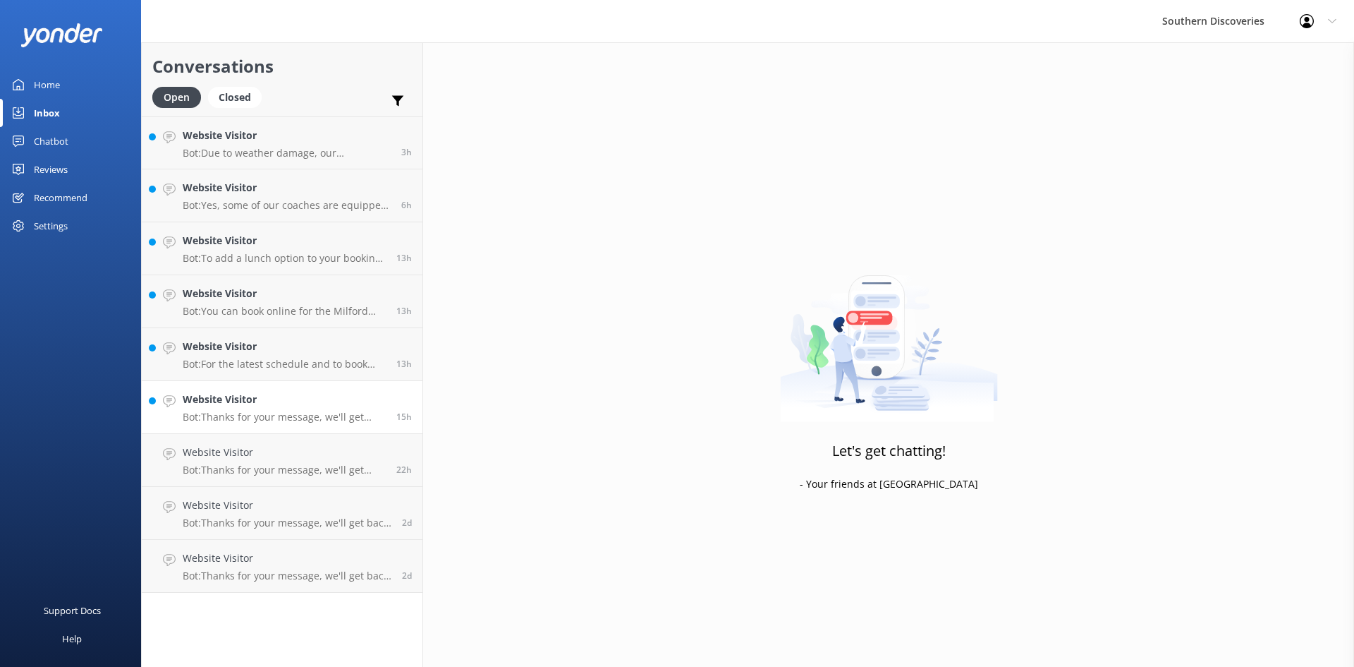
click at [217, 402] on h4 "Website Visitor" at bounding box center [284, 400] width 203 height 16
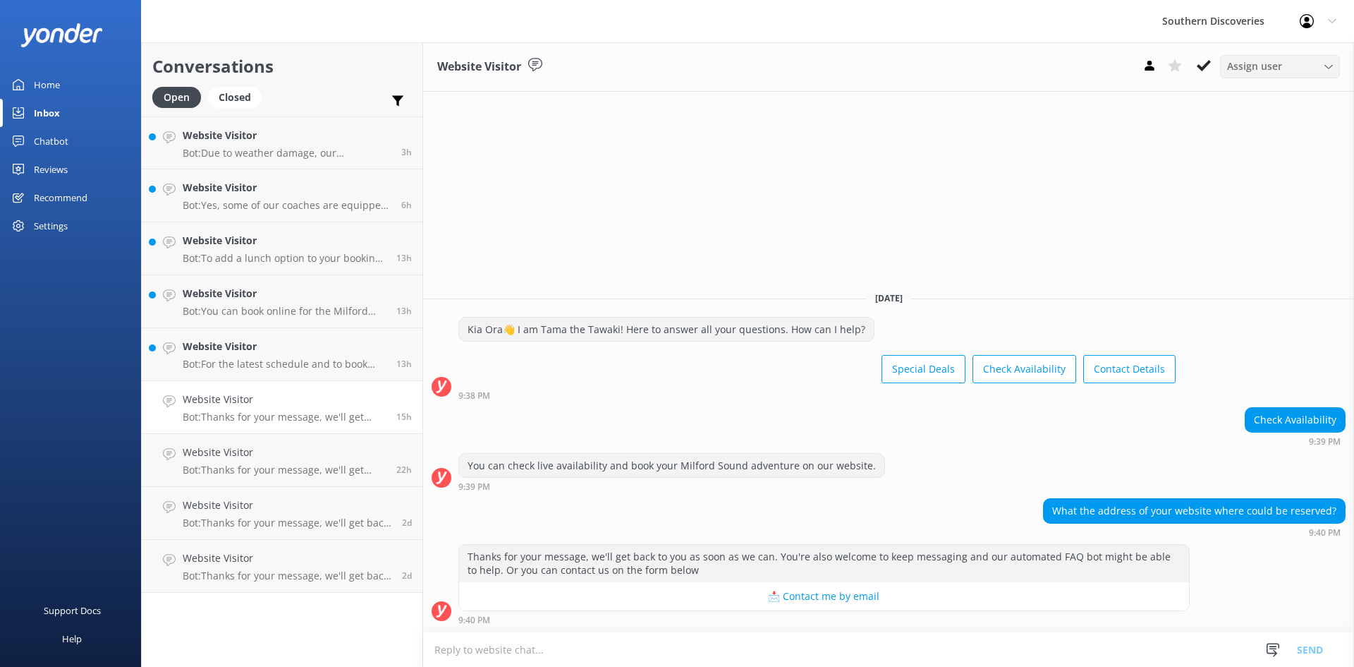
click at [1293, 63] on div "Assign user" at bounding box center [1280, 67] width 113 height 16
click at [1282, 163] on link "[PERSON_NAME]" at bounding box center [1284, 164] width 126 height 28
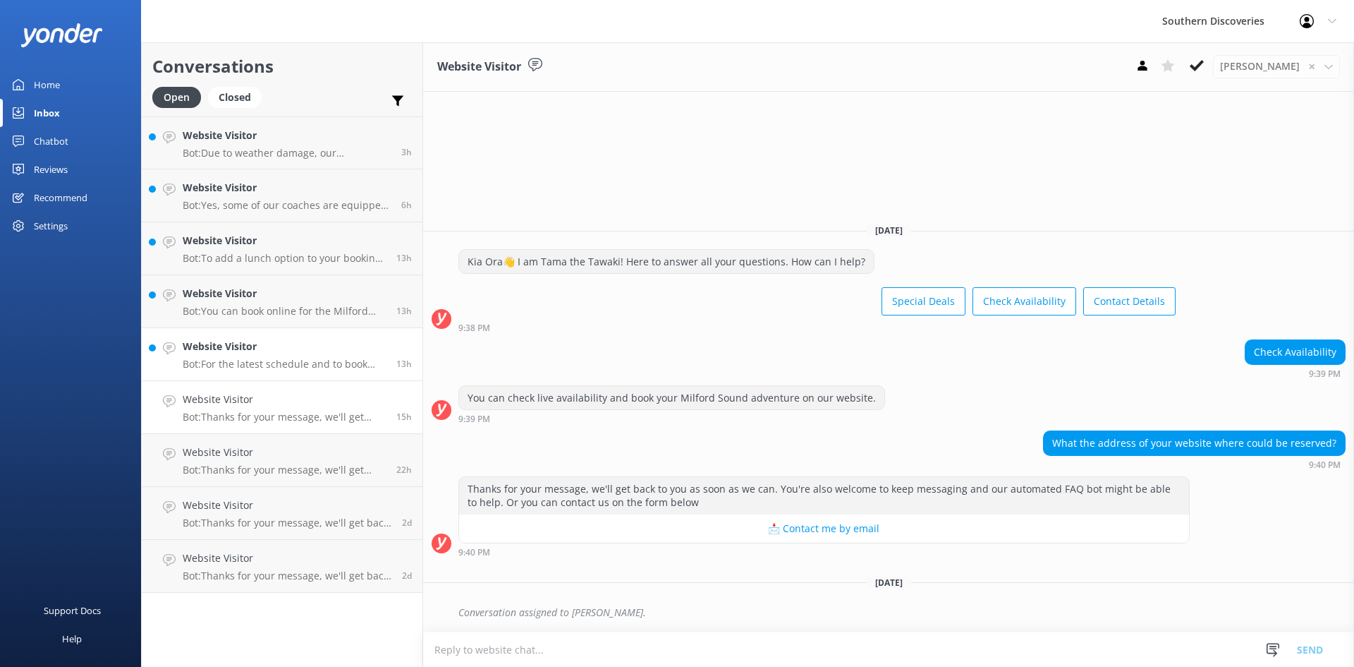
click at [262, 339] on h4 "Website Visitor" at bounding box center [284, 347] width 203 height 16
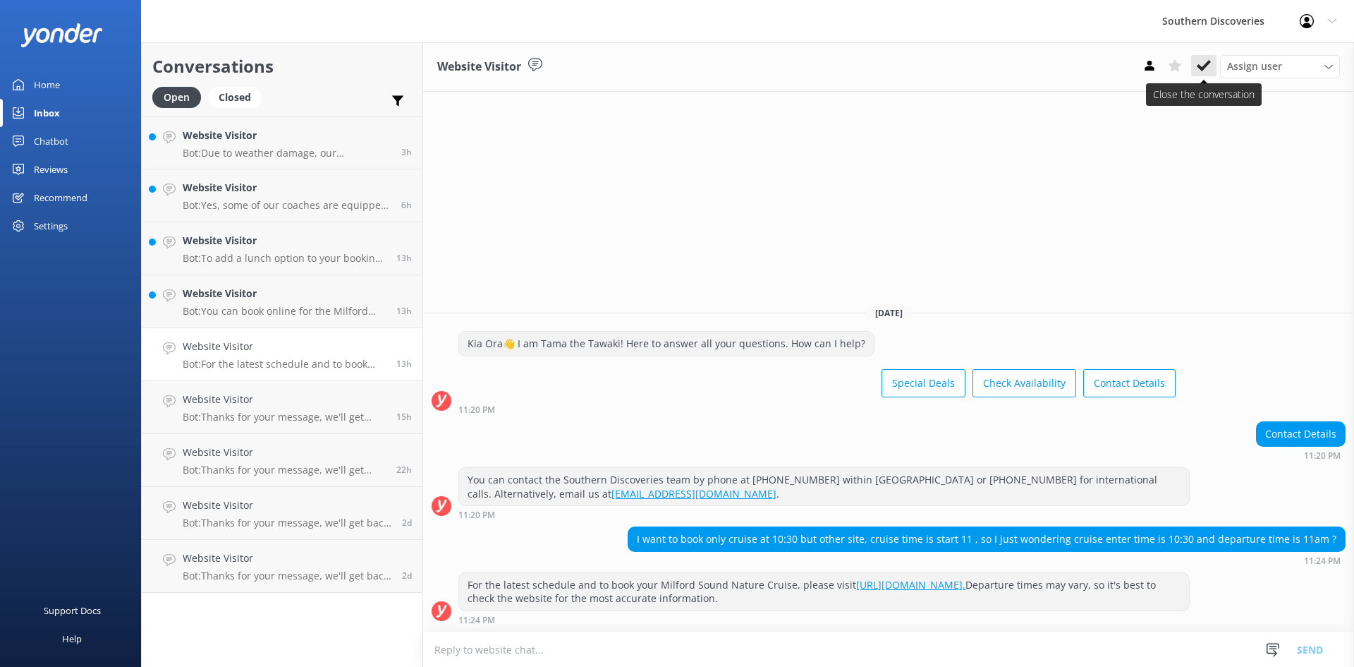
click at [1203, 65] on icon at bounding box center [1204, 66] width 14 height 14
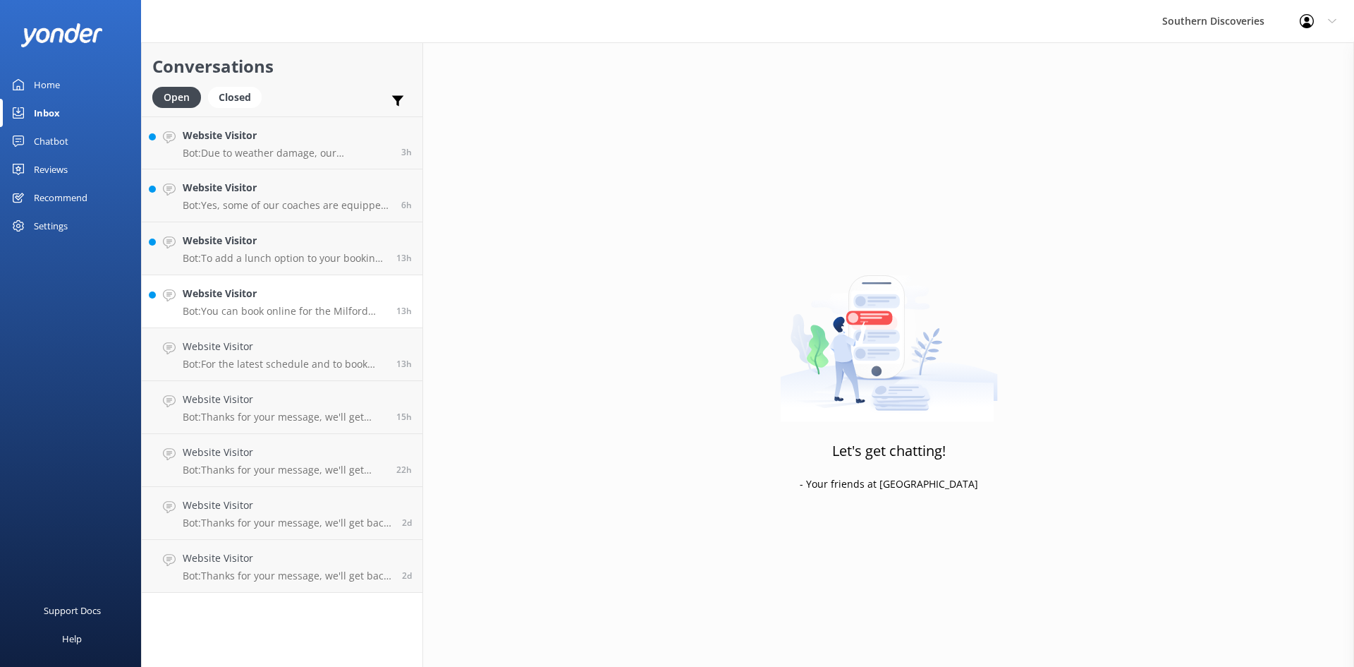
click at [224, 306] on p "Bot: You can book online for the Milford Sound Nature Cruise and pre-purchase t…" at bounding box center [284, 311] width 203 height 13
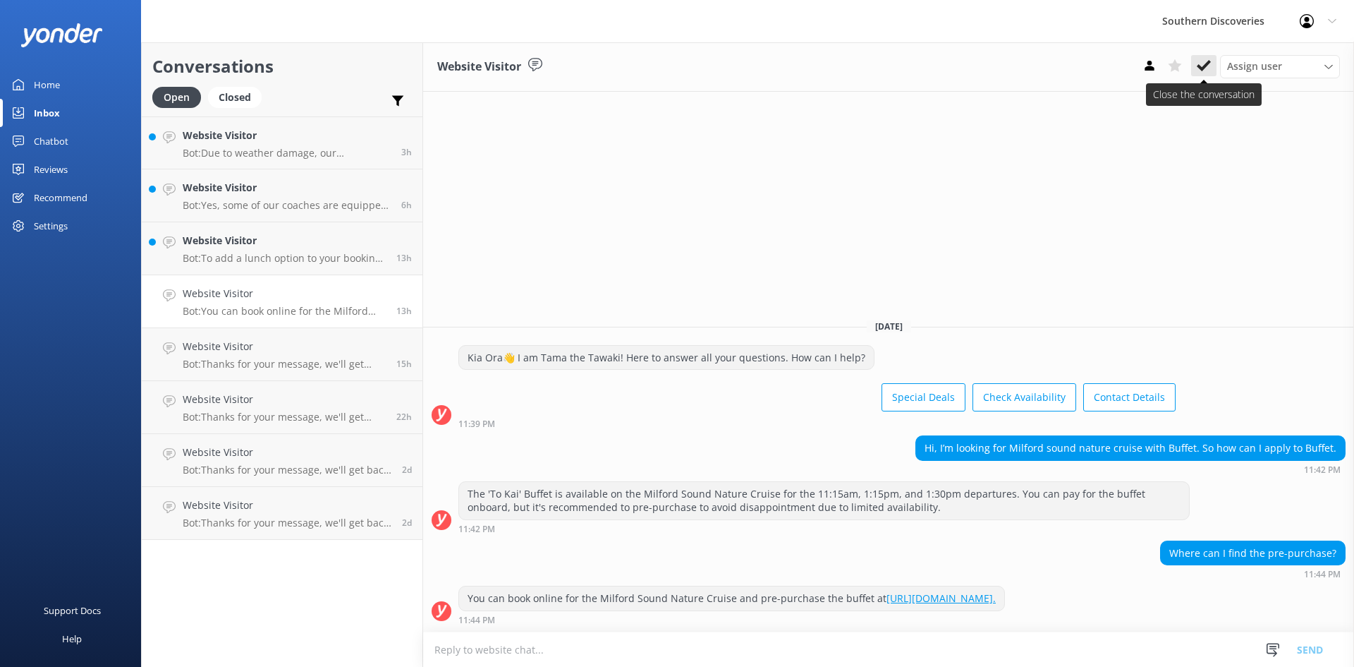
click at [1209, 62] on use at bounding box center [1204, 65] width 14 height 11
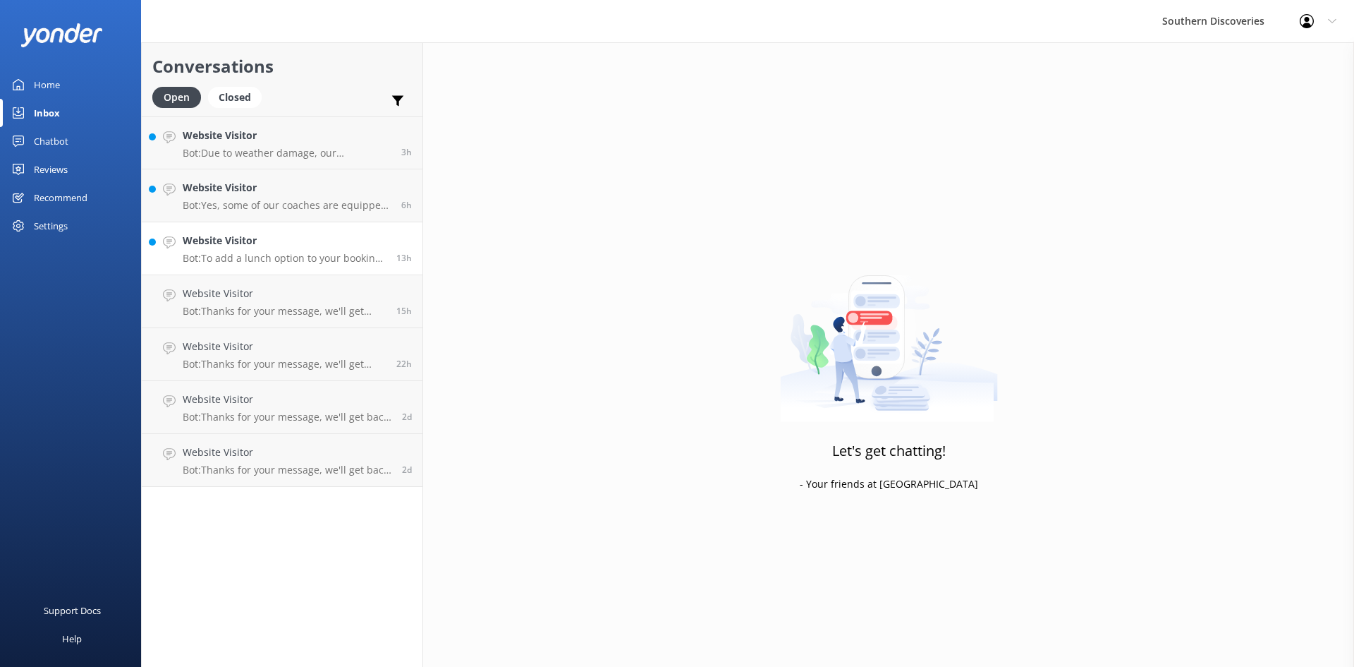
click at [223, 245] on h4 "Website Visitor" at bounding box center [284, 241] width 203 height 16
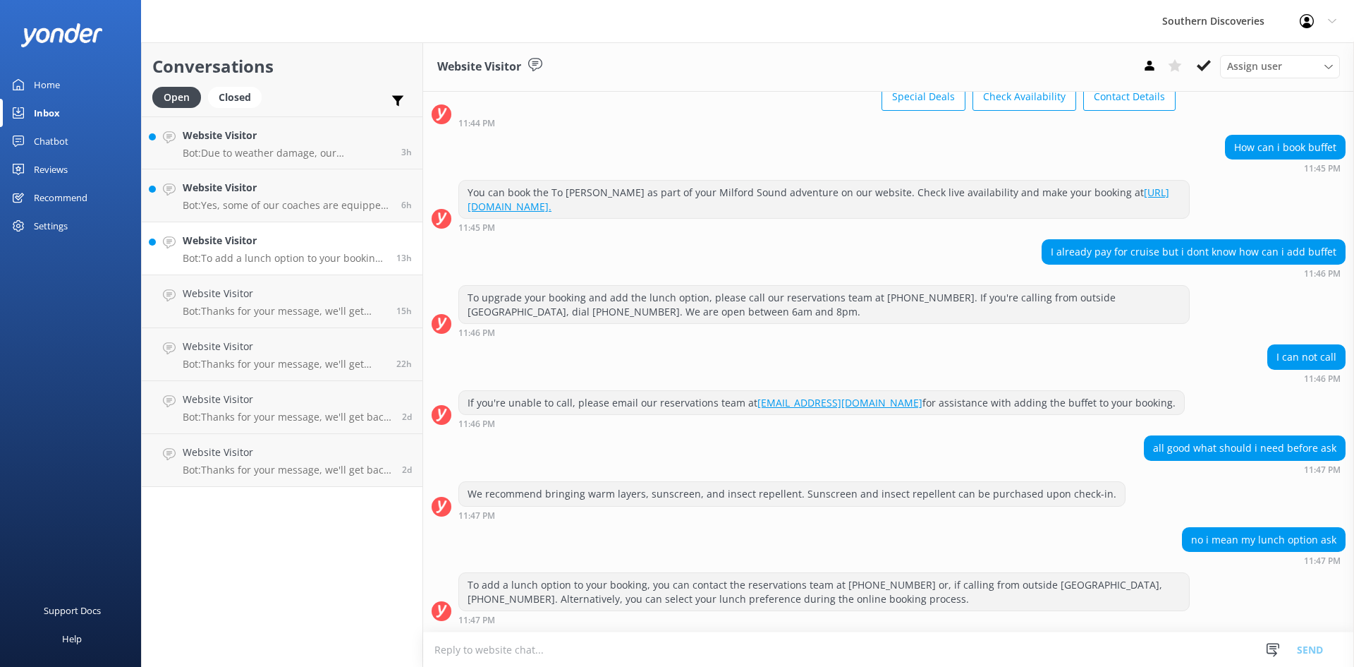
scroll to position [99, 0]
click at [1210, 69] on icon at bounding box center [1204, 66] width 14 height 14
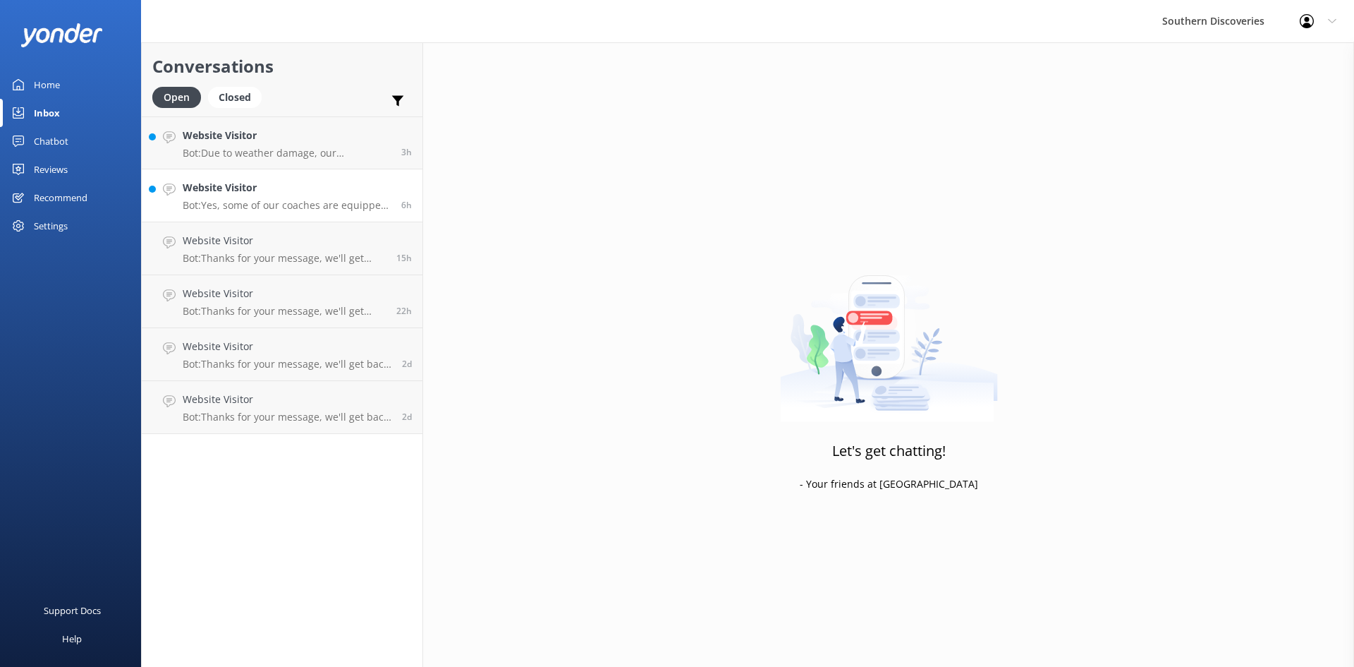
click at [228, 179] on link "Website Visitor Bot: Yes, some of our coaches are equipped with onboard restroo…" at bounding box center [282, 195] width 281 height 53
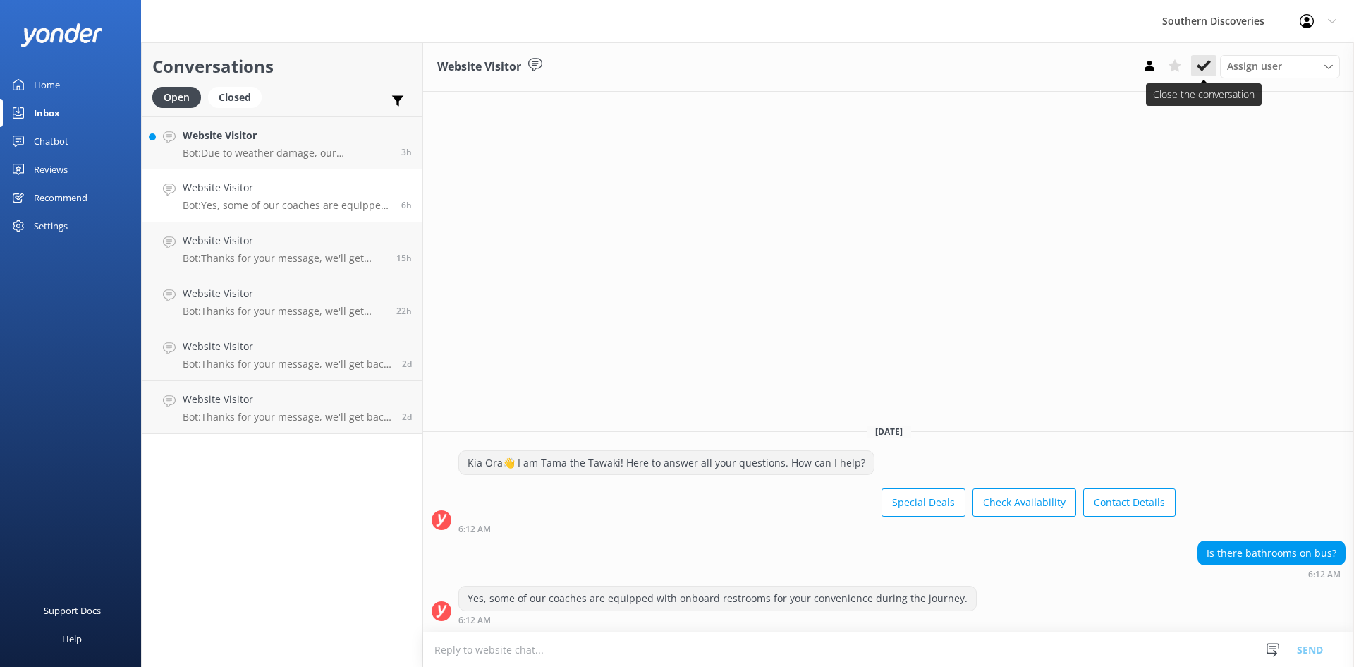
click at [1206, 64] on use at bounding box center [1204, 65] width 14 height 11
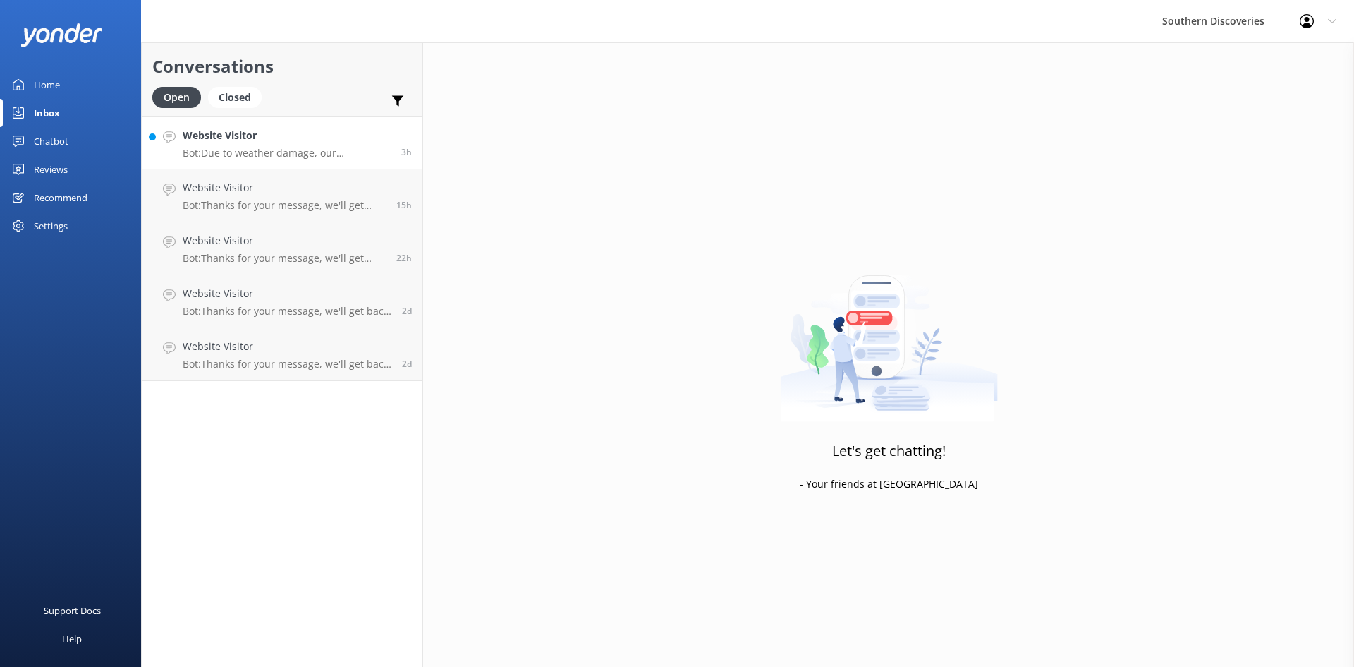
click at [269, 153] on p "Bot: Due to weather damage, our Underwater Observatory and Kayak Shed are tempo…" at bounding box center [287, 153] width 208 height 13
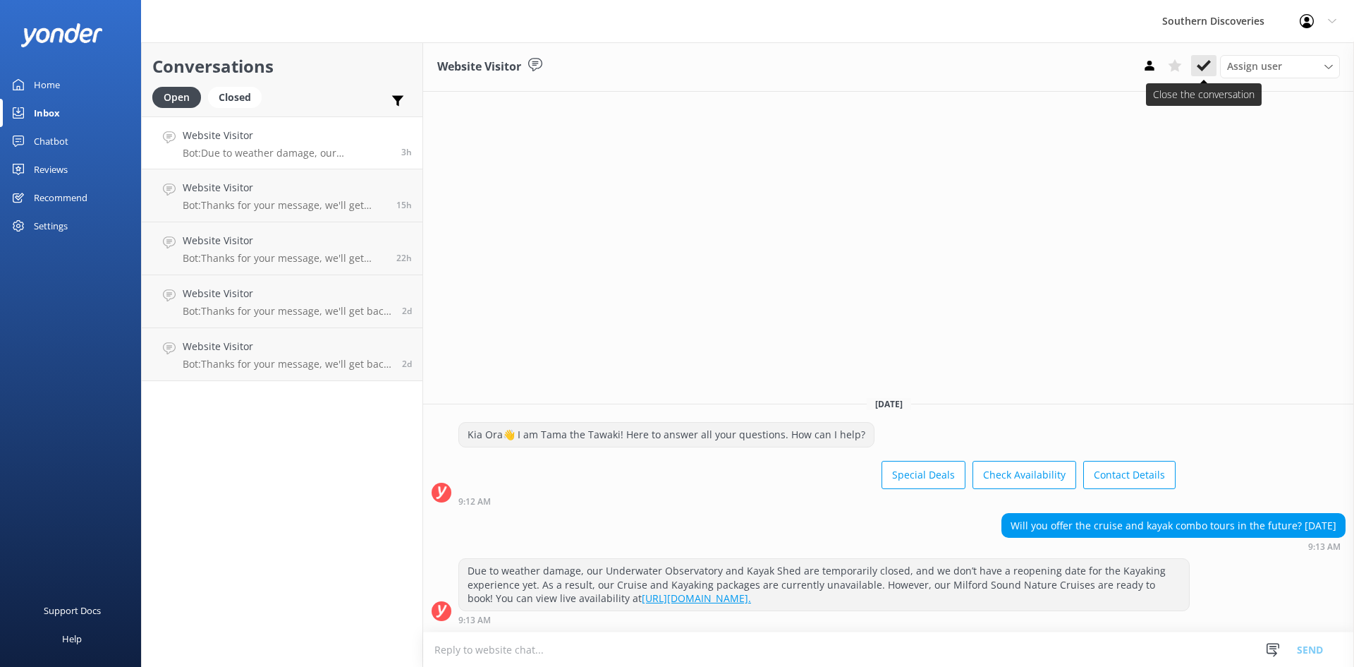
click at [1205, 61] on icon at bounding box center [1204, 66] width 14 height 14
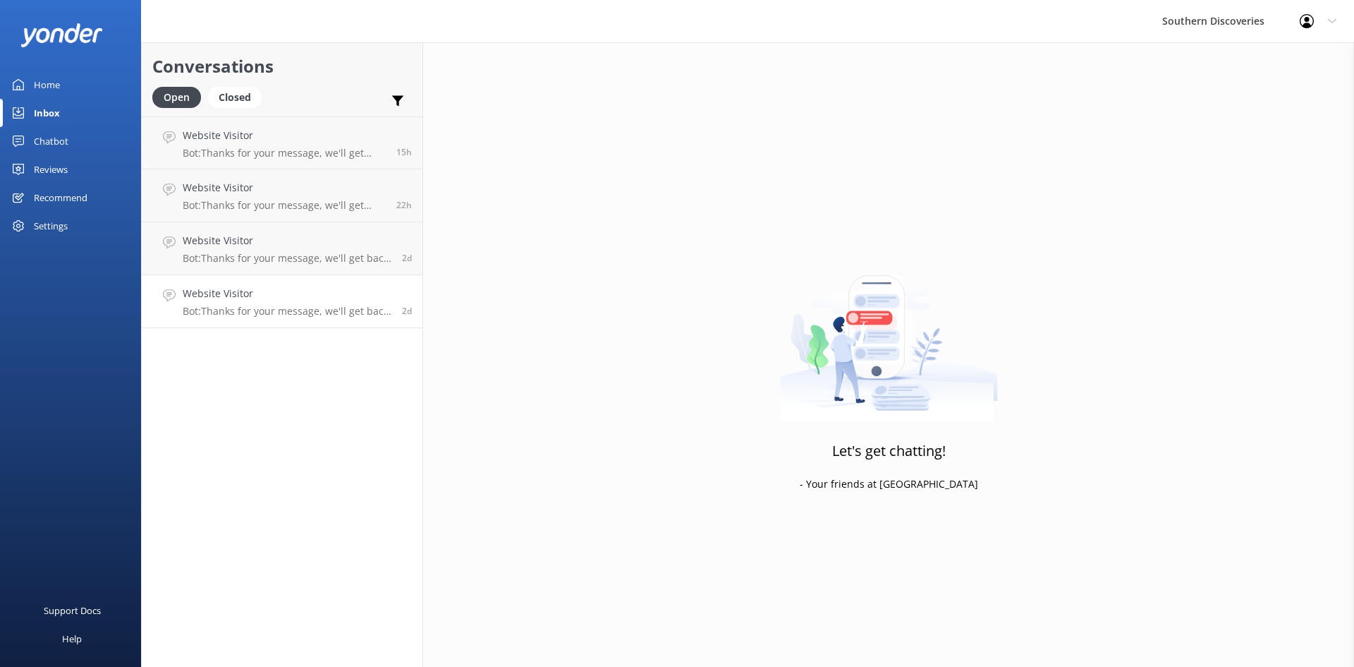
click at [245, 313] on p "Bot: Thanks for your message, we'll get back to you as soon as we can. You're a…" at bounding box center [287, 311] width 209 height 13
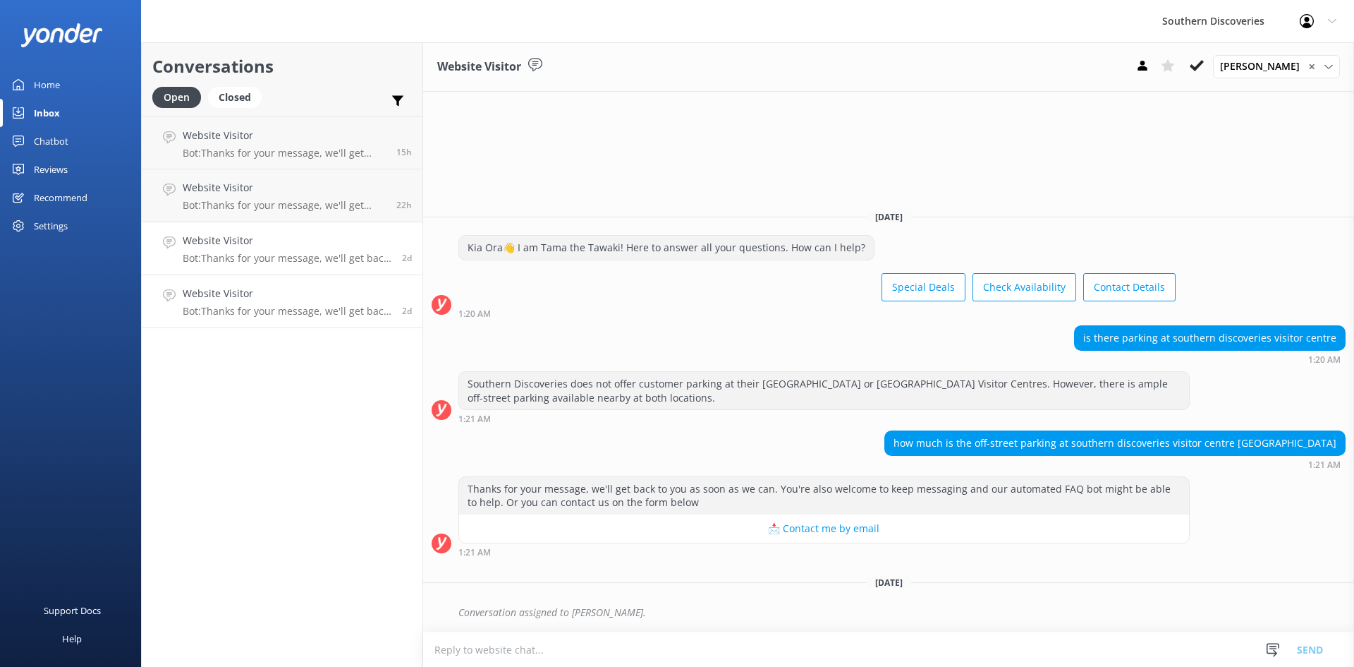
click at [278, 244] on h4 "Website Visitor" at bounding box center [287, 241] width 209 height 16
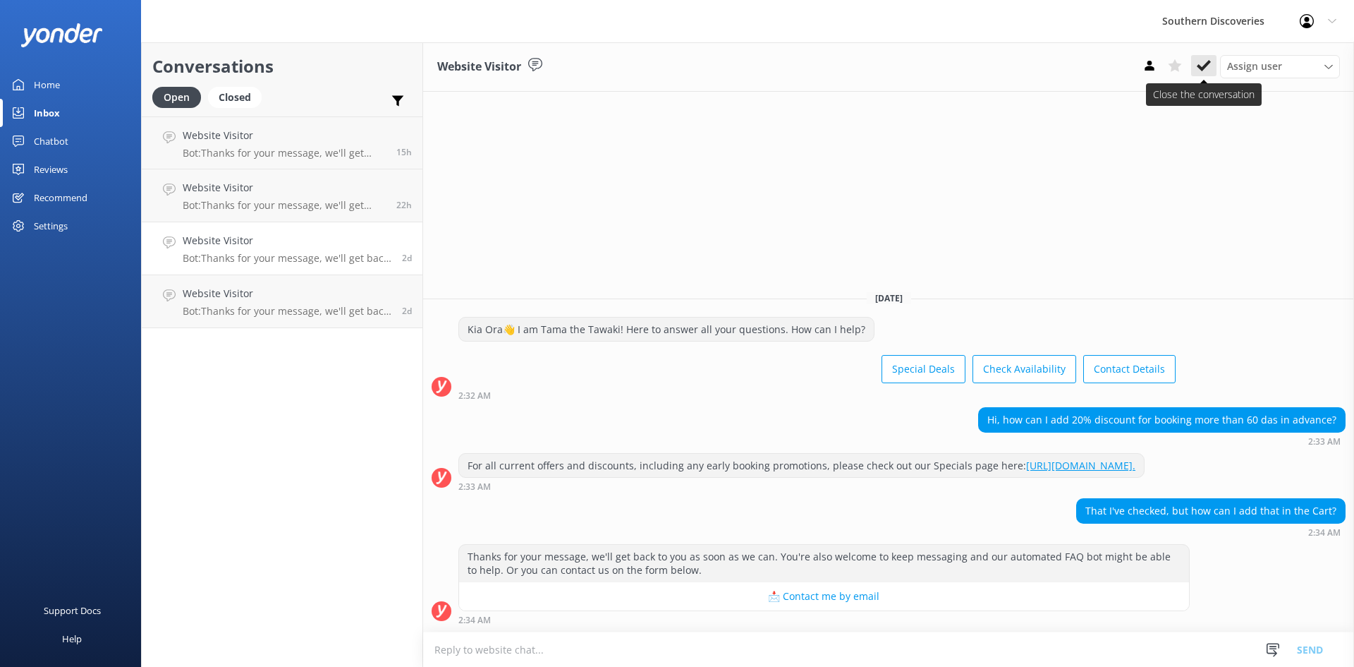
click at [1210, 59] on icon at bounding box center [1204, 66] width 14 height 14
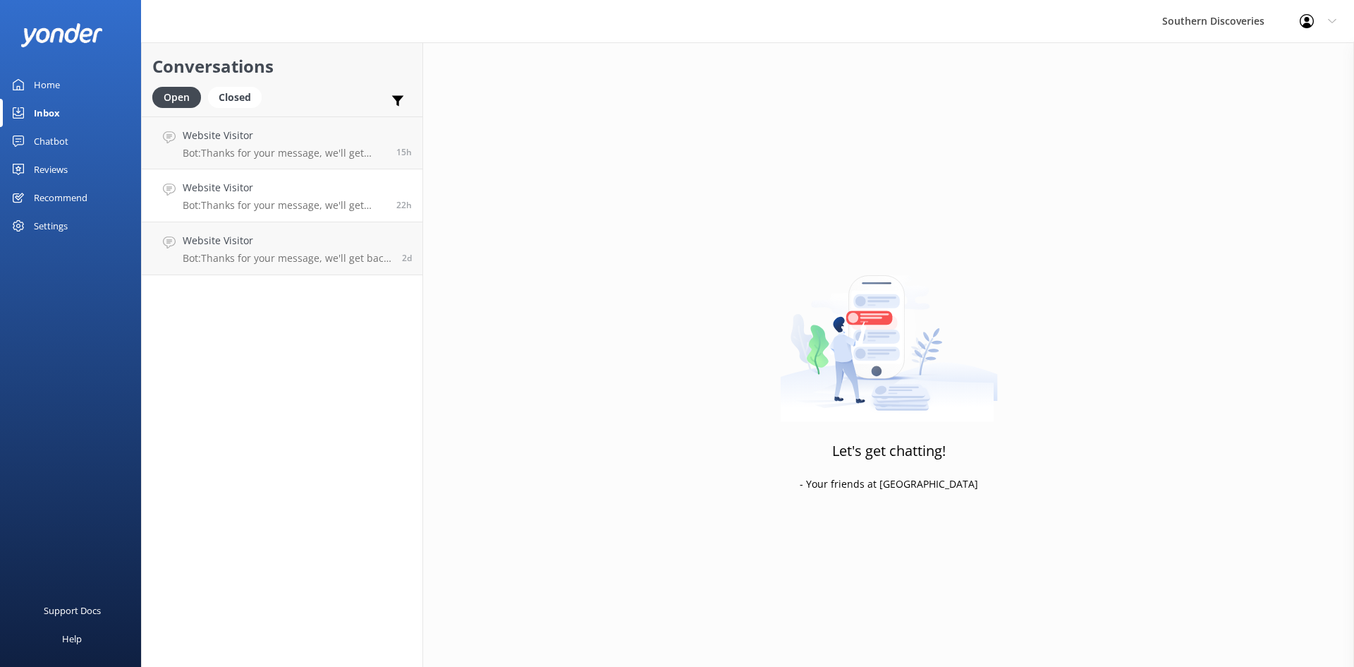
click at [273, 191] on h4 "Website Visitor" at bounding box center [284, 188] width 203 height 16
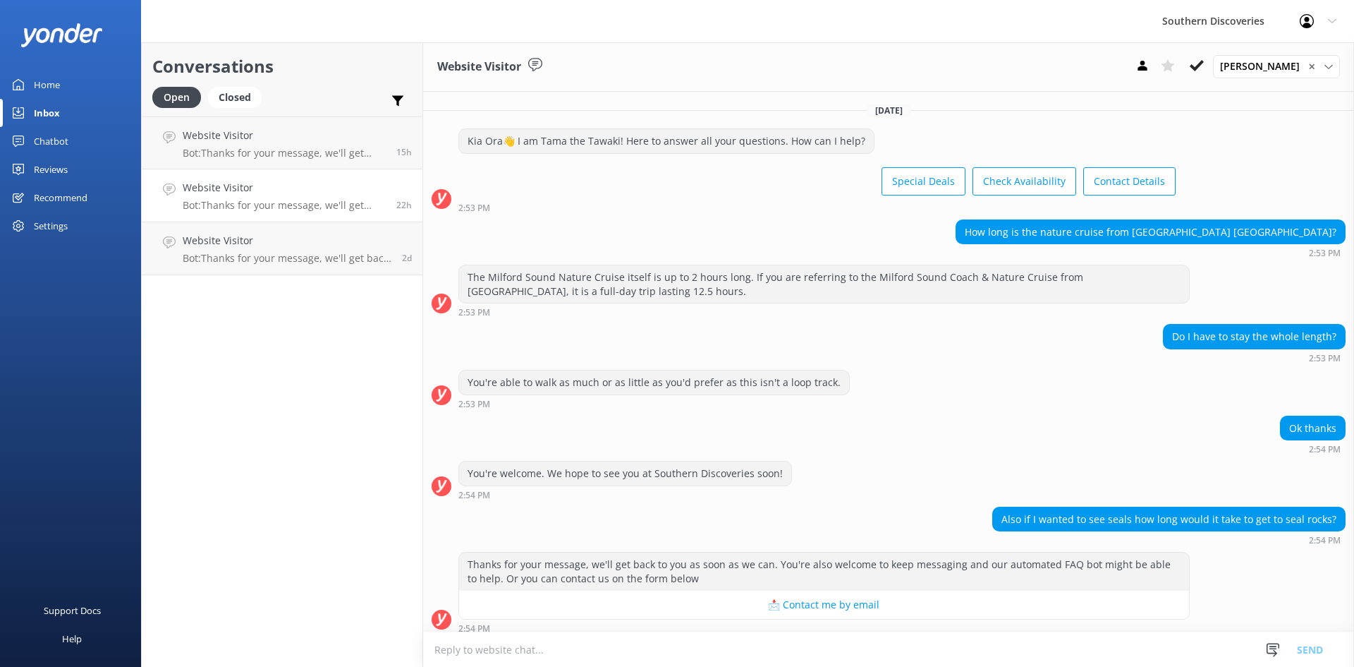
scroll to position [209, 0]
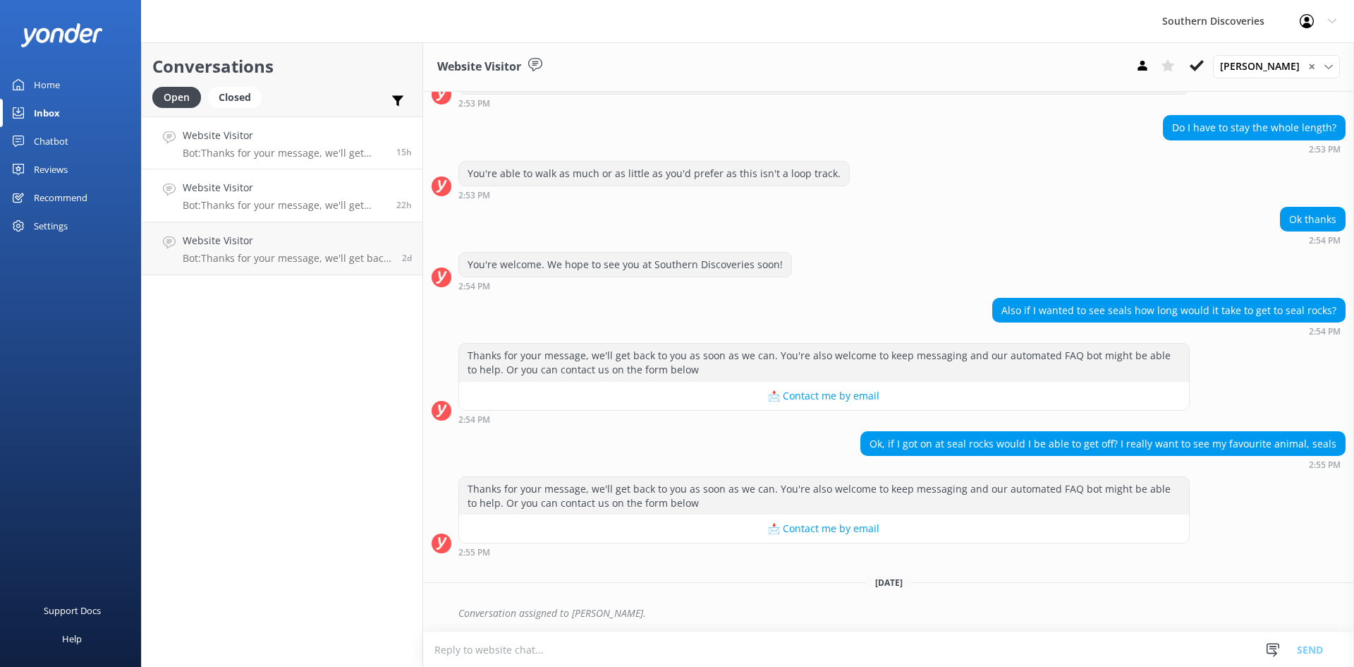
click at [284, 159] on link "Website Visitor Bot: Thanks for your message, we'll get back to you as soon as …" at bounding box center [282, 142] width 281 height 53
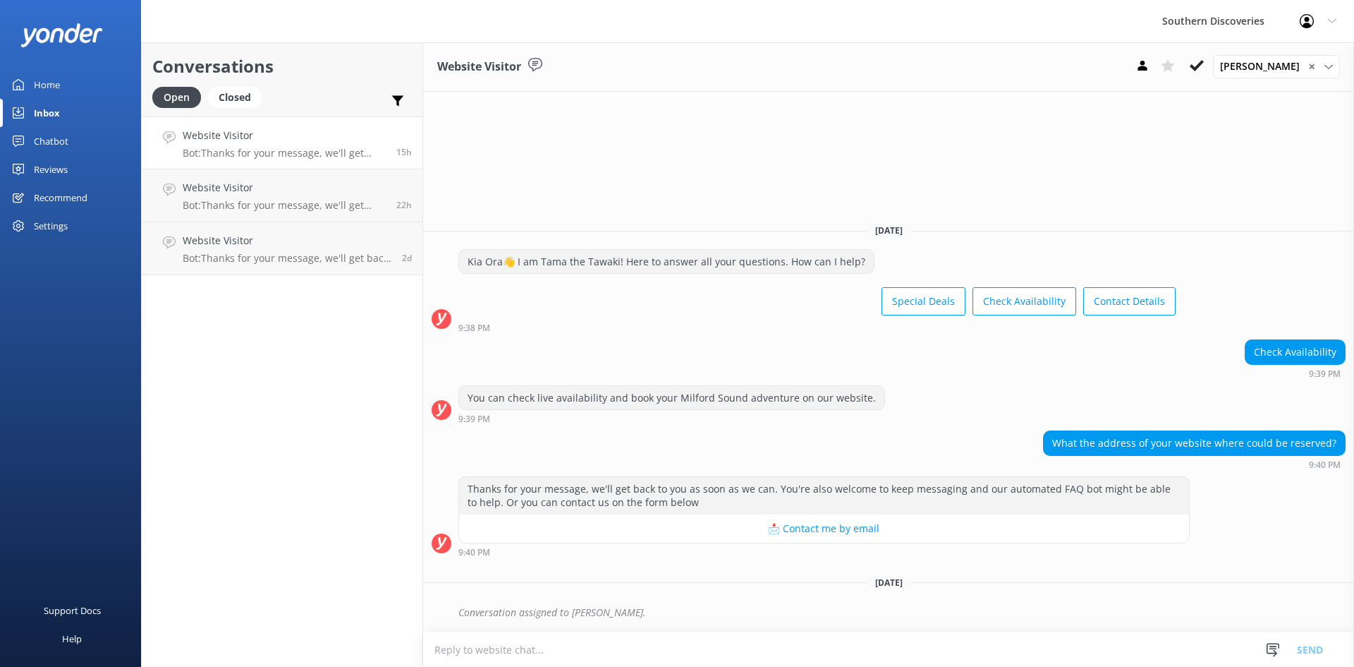
click at [254, 384] on div "Conversations Open Closed Important Assigned to me Unassigned Website Visitor B…" at bounding box center [282, 354] width 282 height 624
